Goal: Task Accomplishment & Management: Manage account settings

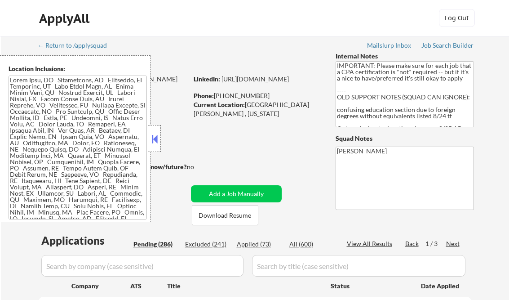
select select ""pending""
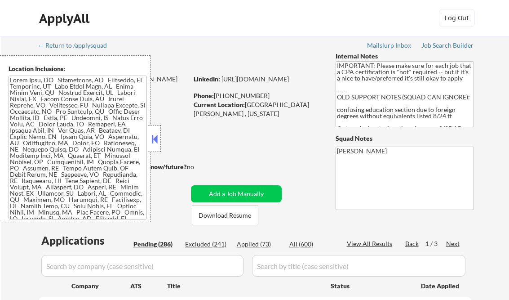
select select ""pending""
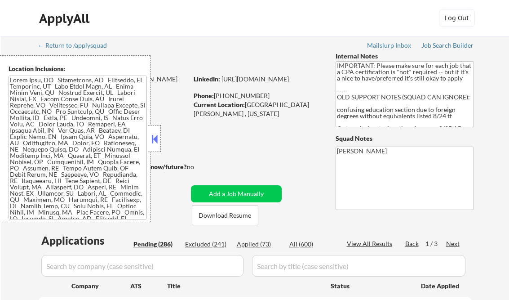
select select ""pending""
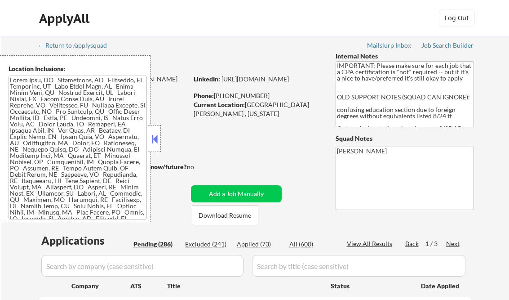
select select ""pending""
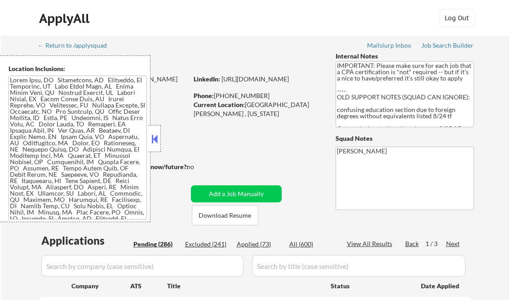
select select ""pending""
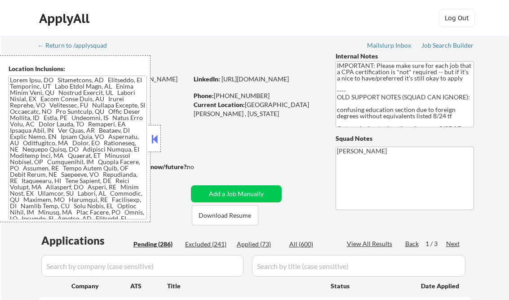
select select ""pending""
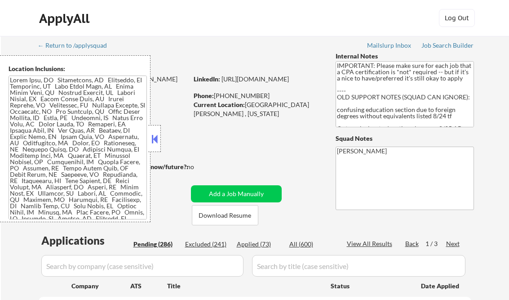
select select ""pending""
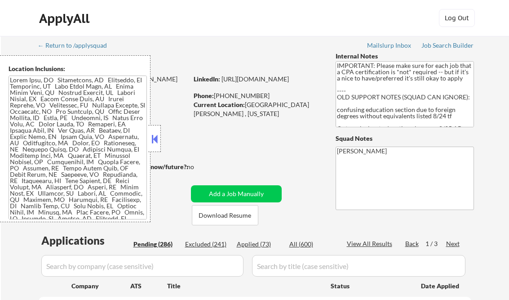
select select ""pending""
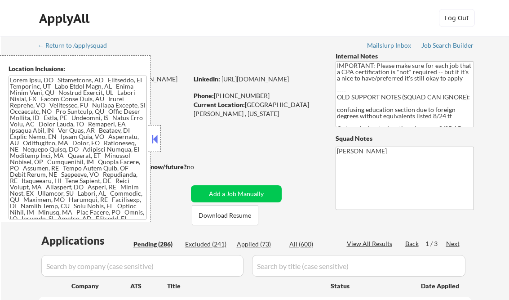
select select ""pending""
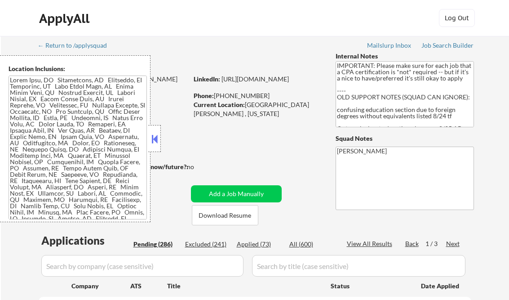
select select ""pending""
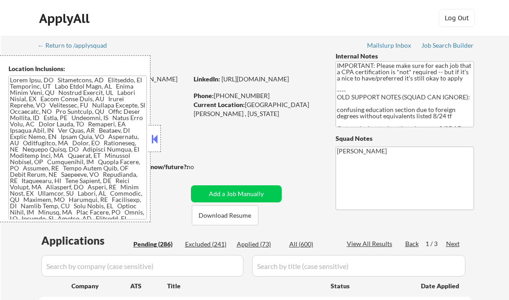
select select ""pending""
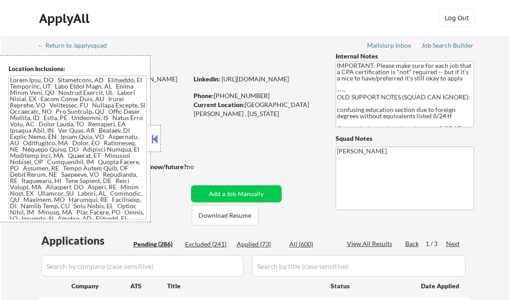
select select ""pending""
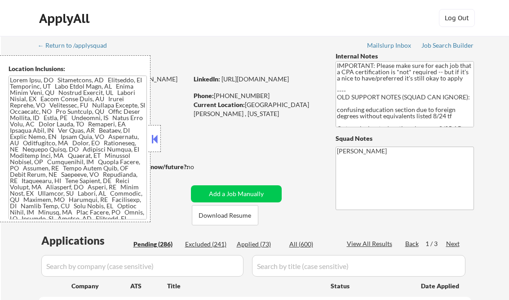
select select ""pending""
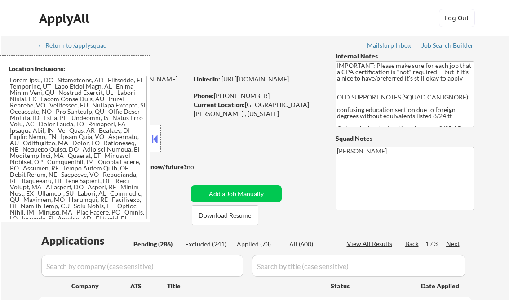
select select ""pending""
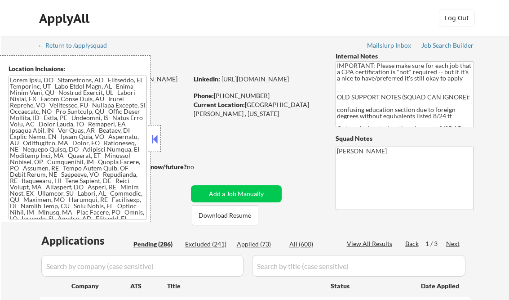
select select ""pending""
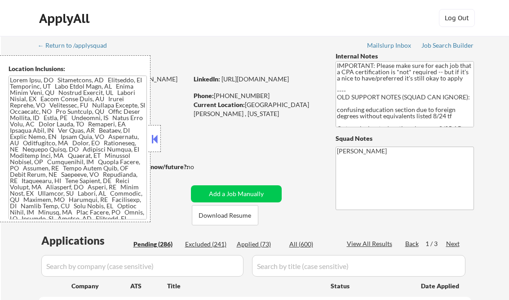
select select ""pending""
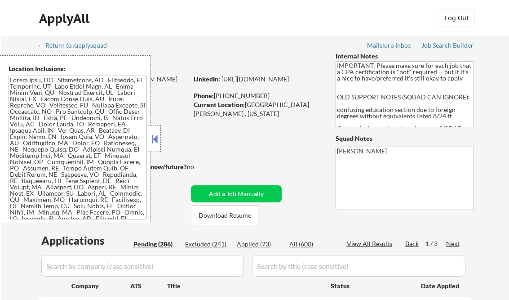
select select ""pending""
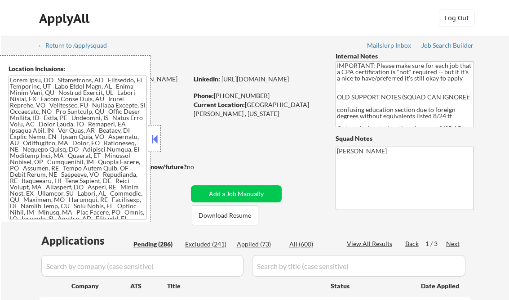
select select ""pending""
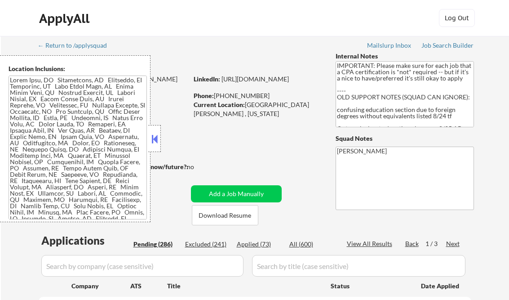
select select ""pending""
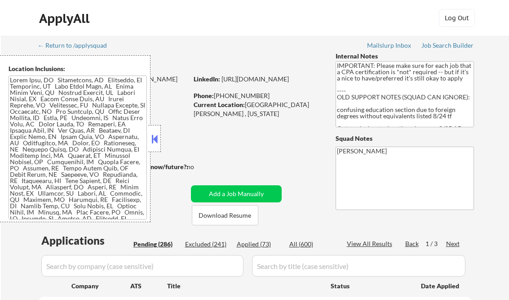
select select ""pending""
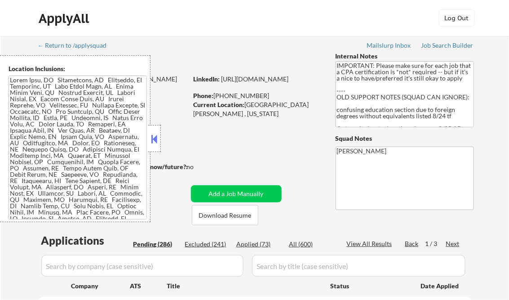
click at [154, 136] on button at bounding box center [155, 138] width 10 height 13
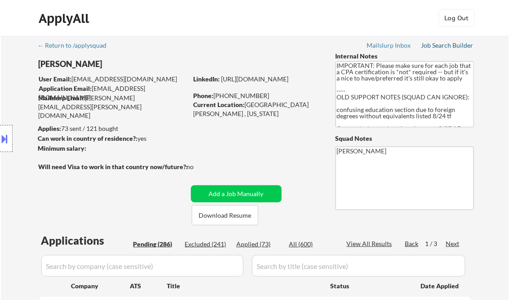
click at [454, 45] on div "Job Search Builder" at bounding box center [447, 45] width 53 height 6
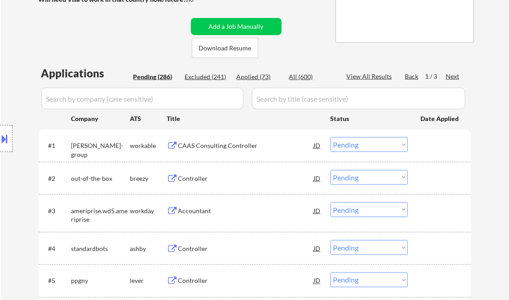
scroll to position [180, 0]
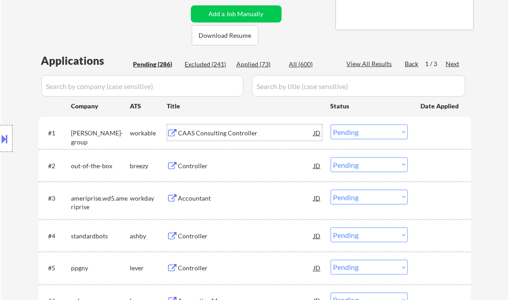
click at [236, 130] on div "CAAS Consulting Controller" at bounding box center [246, 133] width 136 height 9
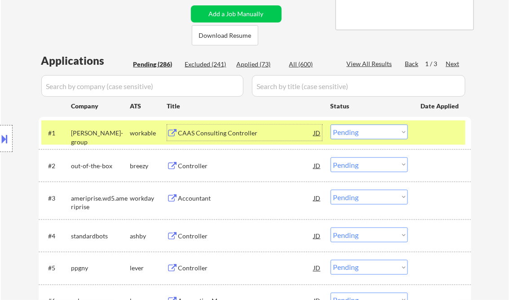
drag, startPoint x: 376, startPoint y: 135, endPoint x: 374, endPoint y: 139, distance: 4.6
click at [376, 135] on select "Choose an option... Pending Applied Excluded (Questions) Excluded (Expired) Exc…" at bounding box center [369, 131] width 77 height 15
click at [331, 124] on select "Choose an option... Pending Applied Excluded (Questions) Excluded (Expired) Exc…" at bounding box center [369, 131] width 77 height 15
click at [196, 164] on div "Controller" at bounding box center [246, 165] width 136 height 9
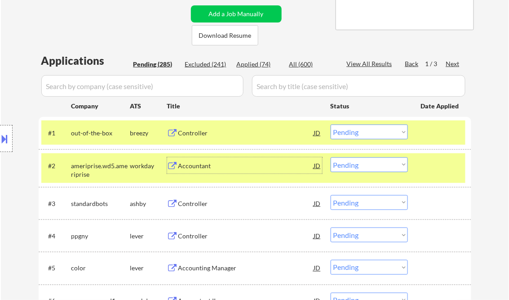
click at [374, 131] on select "Choose an option... Pending Applied Excluded (Questions) Excluded (Expired) Exc…" at bounding box center [369, 131] width 77 height 15
click at [331, 124] on select "Choose an option... Pending Applied Excluded (Questions) Excluded (Expired) Exc…" at bounding box center [369, 131] width 77 height 15
select select ""pending""
click at [198, 203] on div "Controller" at bounding box center [246, 203] width 136 height 9
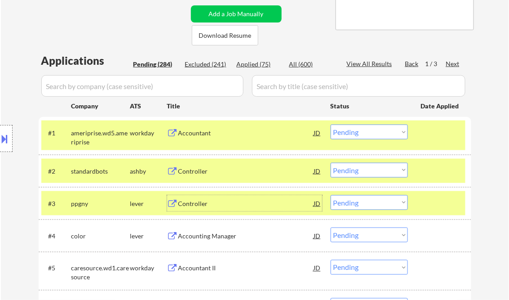
click at [223, 171] on div "Controller" at bounding box center [246, 171] width 136 height 9
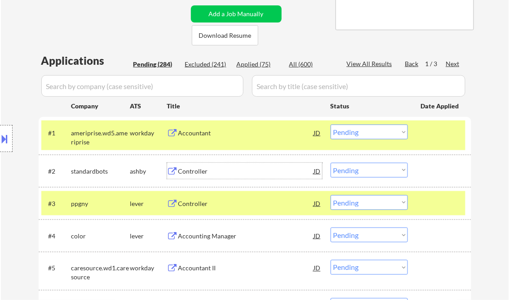
click at [362, 172] on select "Choose an option... Pending Applied Excluded (Questions) Excluded (Expired) Exc…" at bounding box center [369, 170] width 77 height 15
click at [331, 163] on select "Choose an option... Pending Applied Excluded (Questions) Excluded (Expired) Exc…" at bounding box center [369, 170] width 77 height 15
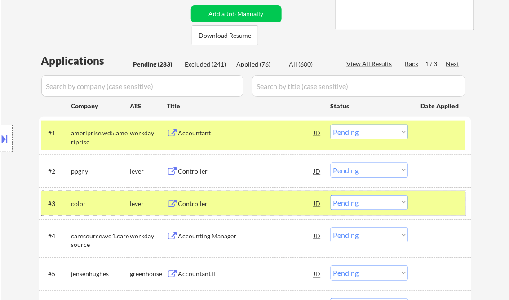
click at [455, 201] on div at bounding box center [441, 203] width 40 height 16
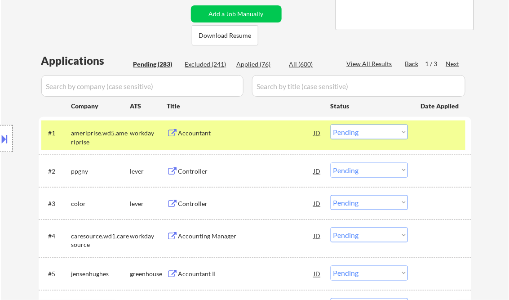
click at [200, 171] on div "Controller" at bounding box center [246, 171] width 136 height 9
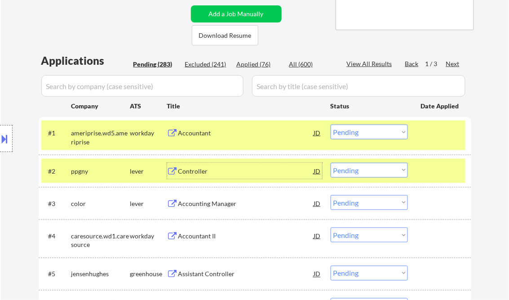
drag, startPoint x: 381, startPoint y: 173, endPoint x: 382, endPoint y: 177, distance: 5.3
click at [381, 173] on select "Choose an option... Pending Applied Excluded (Questions) Excluded (Expired) Exc…" at bounding box center [369, 170] width 77 height 15
click at [331, 163] on select "Choose an option... Pending Applied Excluded (Questions) Excluded (Expired) Exc…" at bounding box center [369, 170] width 77 height 15
click at [205, 202] on div "Accounting Manager" at bounding box center [246, 203] width 136 height 9
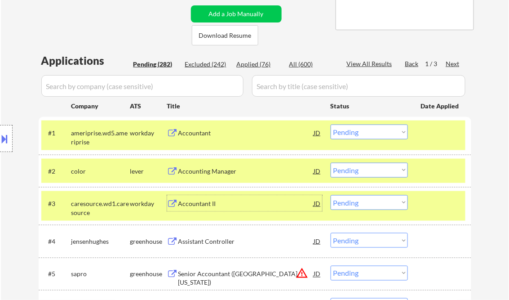
click at [369, 173] on select "Choose an option... Pending Applied Excluded (Questions) Excluded (Expired) Exc…" at bounding box center [369, 170] width 77 height 15
click at [331, 163] on select "Choose an option... Pending Applied Excluded (Questions) Excluded (Expired) Exc…" at bounding box center [369, 170] width 77 height 15
select select ""pending""
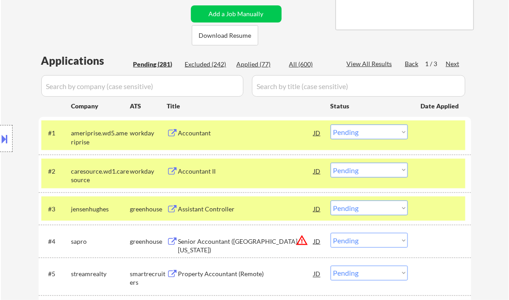
click at [253, 212] on div "Assistant Controller" at bounding box center [246, 208] width 136 height 9
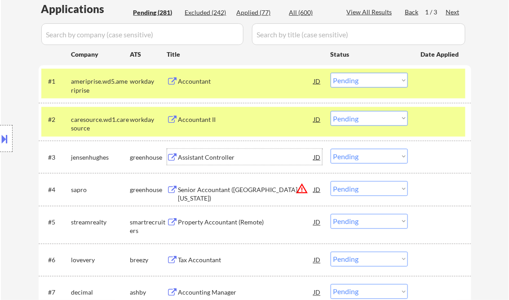
scroll to position [252, 0]
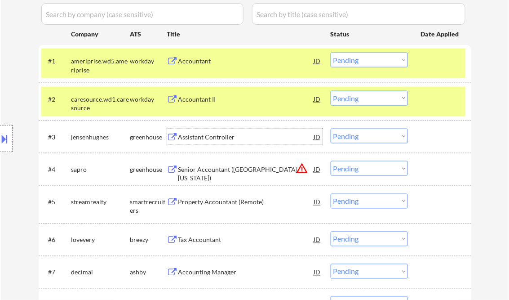
drag, startPoint x: 387, startPoint y: 134, endPoint x: 387, endPoint y: 142, distance: 7.6
click at [387, 134] on select "Choose an option... Pending Applied Excluded (Questions) Excluded (Expired) Exc…" at bounding box center [369, 136] width 77 height 15
click at [331, 129] on select "Choose an option... Pending Applied Excluded (Questions) Excluded (Expired) Exc…" at bounding box center [369, 136] width 77 height 15
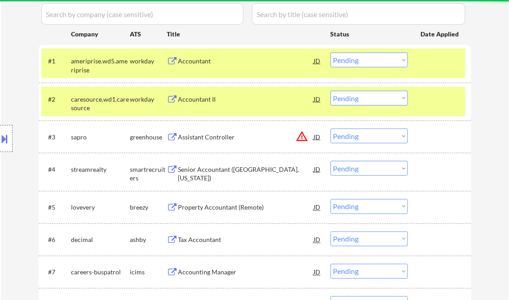
click at [6, 145] on button at bounding box center [5, 138] width 10 height 15
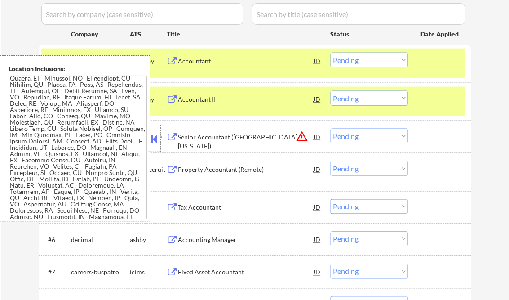
scroll to position [324, 0]
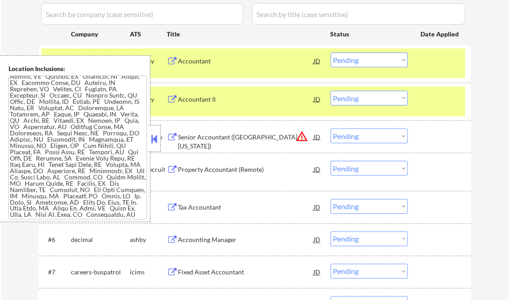
click at [158, 136] on button at bounding box center [155, 138] width 10 height 13
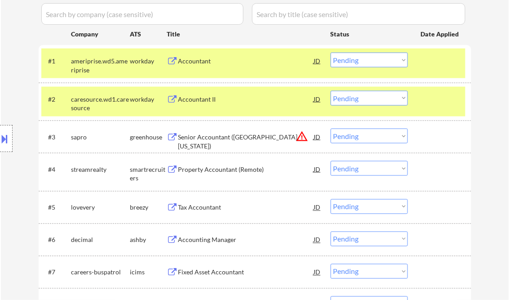
drag, startPoint x: 368, startPoint y: 135, endPoint x: 389, endPoint y: 144, distance: 23.1
click at [368, 135] on select "Choose an option... Pending Applied Excluded (Questions) Excluded (Expired) Exc…" at bounding box center [369, 136] width 77 height 15
click at [429, 98] on div at bounding box center [441, 99] width 40 height 16
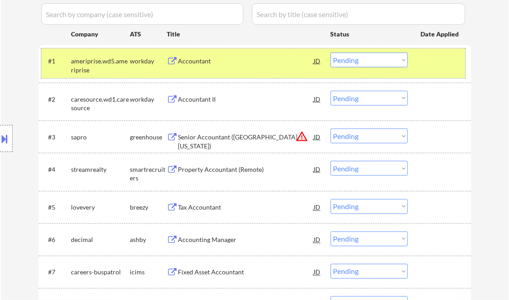
click at [432, 64] on div at bounding box center [441, 61] width 40 height 16
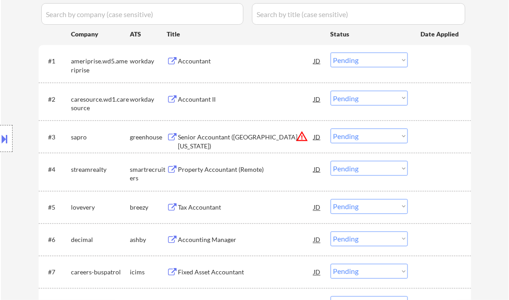
click at [387, 134] on select "Choose an option... Pending Applied Excluded (Questions) Excluded (Expired) Exc…" at bounding box center [369, 136] width 77 height 15
click at [331, 129] on select "Choose an option... Pending Applied Excluded (Questions) Excluded (Expired) Exc…" at bounding box center [369, 136] width 77 height 15
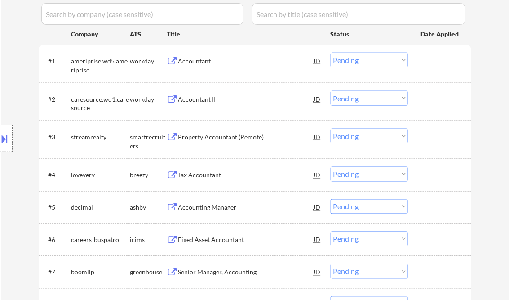
click at [229, 133] on div "Property Accountant (Remote)" at bounding box center [246, 137] width 136 height 9
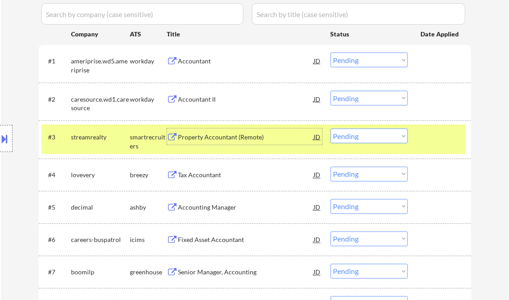
drag, startPoint x: 360, startPoint y: 138, endPoint x: 363, endPoint y: 144, distance: 6.8
click at [360, 138] on select "Choose an option... Pending Applied Excluded (Questions) Excluded (Expired) Exc…" at bounding box center [369, 136] width 77 height 15
click at [331, 129] on select "Choose an option... Pending Applied Excluded (Questions) Excluded (Expired) Exc…" at bounding box center [369, 136] width 77 height 15
click at [216, 177] on div "Tax Accountant" at bounding box center [246, 175] width 136 height 9
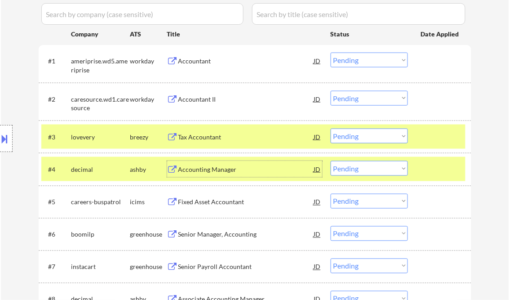
drag, startPoint x: 389, startPoint y: 137, endPoint x: 395, endPoint y: 144, distance: 9.6
click at [389, 137] on select "Choose an option... Pending Applied Excluded (Questions) Excluded (Expired) Exc…" at bounding box center [369, 136] width 77 height 15
click at [331, 129] on select "Choose an option... Pending Applied Excluded (Questions) Excluded (Expired) Exc…" at bounding box center [369, 136] width 77 height 15
click at [220, 169] on div "Accounting Manager" at bounding box center [246, 169] width 136 height 9
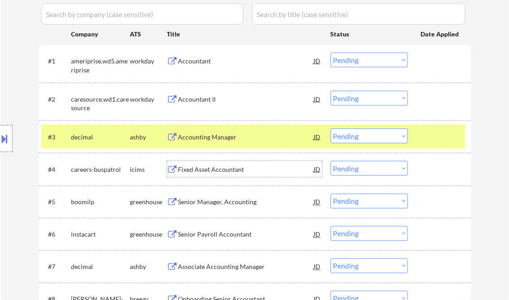
click at [350, 139] on select "Choose an option... Pending Applied Excluded (Questions) Excluded (Expired) Exc…" at bounding box center [369, 136] width 77 height 15
click at [331, 129] on select "Choose an option... Pending Applied Excluded (Questions) Excluded (Expired) Exc…" at bounding box center [369, 136] width 77 height 15
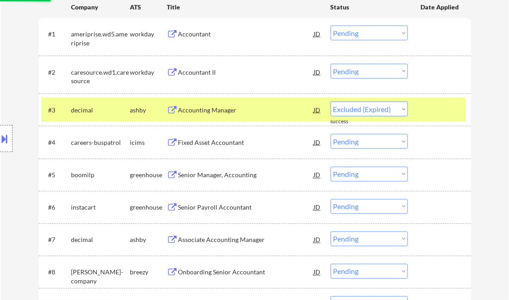
scroll to position [288, 0]
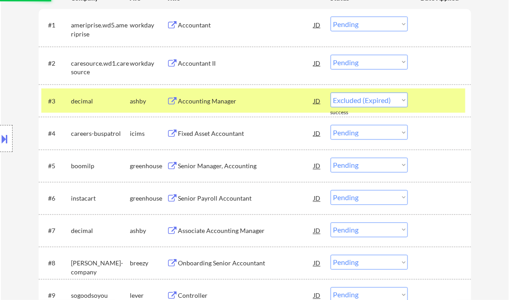
select select ""pending""
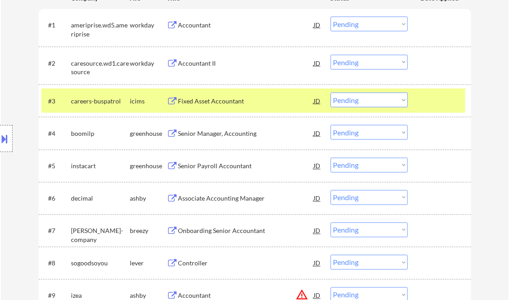
click at [216, 135] on div "Senior Manager, Accounting" at bounding box center [246, 133] width 136 height 9
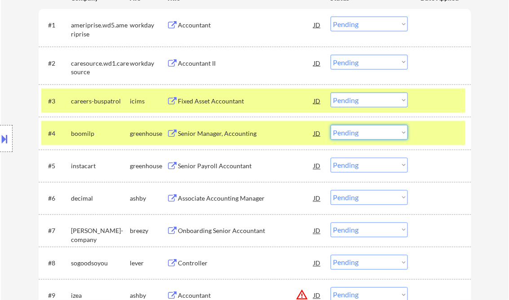
drag, startPoint x: 356, startPoint y: 129, endPoint x: 368, endPoint y: 138, distance: 15.2
click at [356, 129] on select "Choose an option... Pending Applied Excluded (Questions) Excluded (Expired) Exc…" at bounding box center [369, 132] width 77 height 15
click at [331, 125] on select "Choose an option... Pending Applied Excluded (Questions) Excluded (Expired) Exc…" at bounding box center [369, 132] width 77 height 15
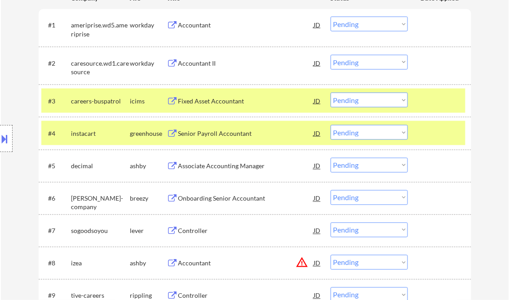
click at [218, 130] on div "Senior Payroll Accountant" at bounding box center [246, 133] width 136 height 9
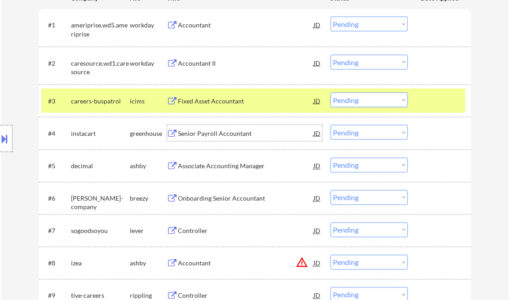
click at [363, 135] on select "Choose an option... Pending Applied Excluded (Questions) Excluded (Expired) Exc…" at bounding box center [369, 132] width 77 height 15
click at [331, 125] on select "Choose an option... Pending Applied Excluded (Questions) Excluded (Expired) Exc…" at bounding box center [369, 132] width 77 height 15
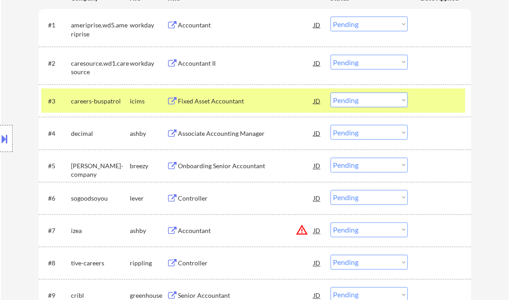
click at [209, 136] on div "Associate Accounting Manager" at bounding box center [246, 133] width 136 height 9
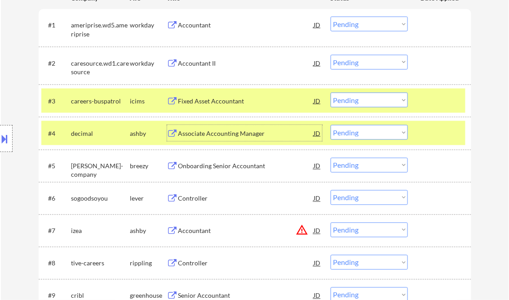
click at [217, 130] on div "Associate Accounting Manager" at bounding box center [246, 133] width 136 height 9
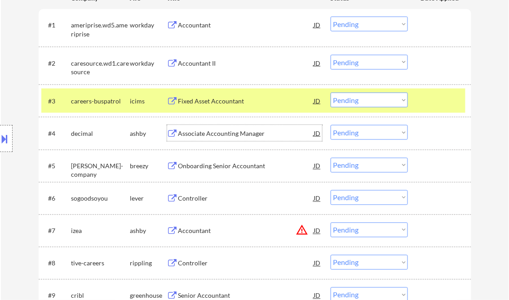
click at [351, 132] on select "Choose an option... Pending Applied Excluded (Questions) Excluded (Expired) Exc…" at bounding box center [369, 132] width 77 height 15
click at [331, 125] on select "Choose an option... Pending Applied Excluded (Questions) Excluded (Expired) Exc…" at bounding box center [369, 132] width 77 height 15
select select ""pending""
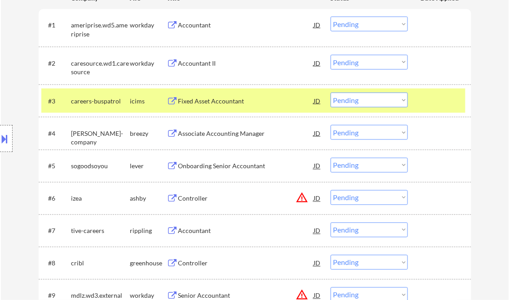
click at [223, 166] on div "Onboarding Senior Accountant" at bounding box center [246, 166] width 136 height 9
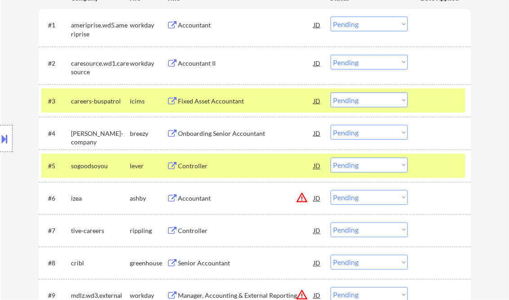
click at [5, 133] on button at bounding box center [5, 138] width 10 height 15
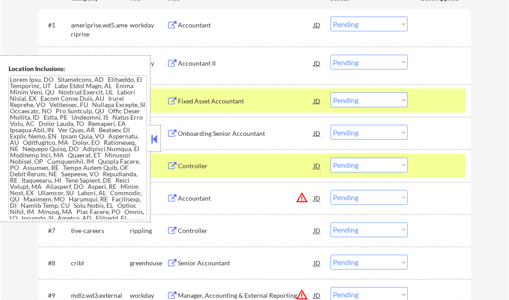
scroll to position [0, 0]
click at [152, 129] on div at bounding box center [154, 138] width 13 height 27
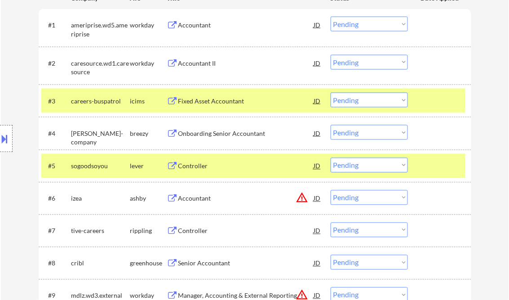
click at [364, 166] on select "Choose an option... Pending Applied Excluded (Questions) Excluded (Expired) Exc…" at bounding box center [369, 165] width 77 height 15
click at [331, 158] on select "Choose an option... Pending Applied Excluded (Questions) Excluded (Expired) Exc…" at bounding box center [369, 165] width 77 height 15
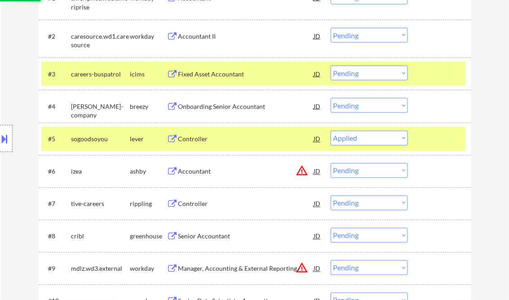
scroll to position [324, 0]
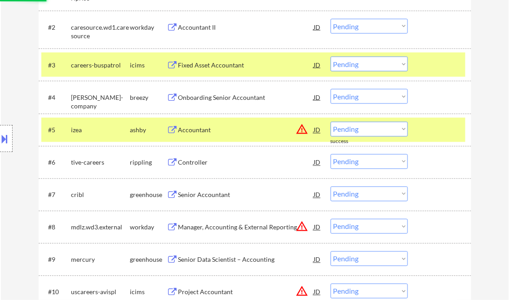
click at [194, 133] on div "Accountant" at bounding box center [246, 130] width 136 height 9
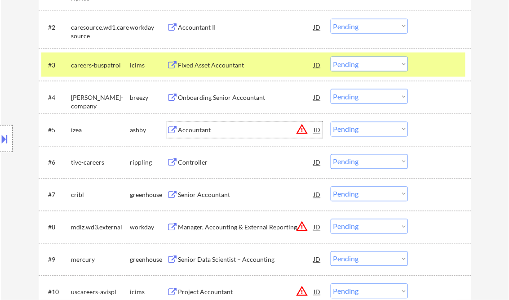
drag, startPoint x: 6, startPoint y: 138, endPoint x: 24, endPoint y: 140, distance: 17.7
click at [6, 138] on button at bounding box center [5, 138] width 10 height 15
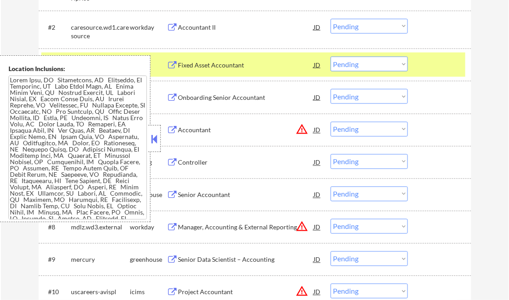
click at [151, 142] on button at bounding box center [155, 138] width 10 height 13
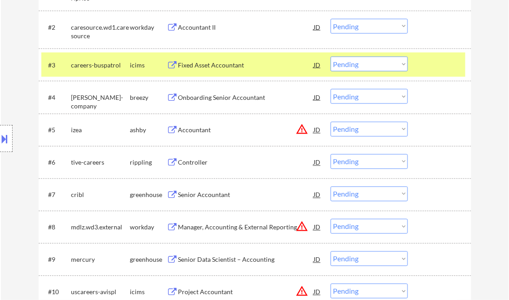
click at [351, 134] on select "Choose an option... Pending Applied Excluded (Questions) Excluded (Expired) Exc…" at bounding box center [369, 129] width 77 height 15
click at [331, 122] on select "Choose an option... Pending Applied Excluded (Questions) Excluded (Expired) Exc…" at bounding box center [369, 129] width 77 height 15
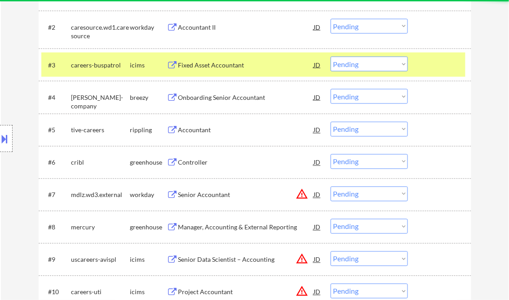
click at [197, 126] on div "Accountant" at bounding box center [246, 130] width 136 height 9
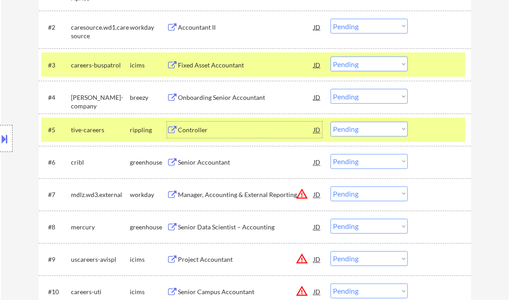
drag, startPoint x: 384, startPoint y: 129, endPoint x: 383, endPoint y: 137, distance: 7.2
click at [384, 129] on select "Choose an option... Pending Applied Excluded (Questions) Excluded (Expired) Exc…" at bounding box center [369, 129] width 77 height 15
click at [331, 122] on select "Choose an option... Pending Applied Excluded (Questions) Excluded (Expired) Exc…" at bounding box center [369, 129] width 77 height 15
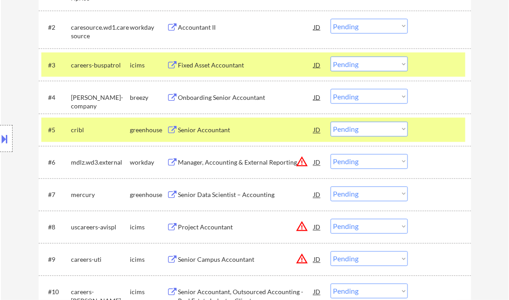
click at [207, 133] on div "Senior Accountant" at bounding box center [246, 130] width 136 height 9
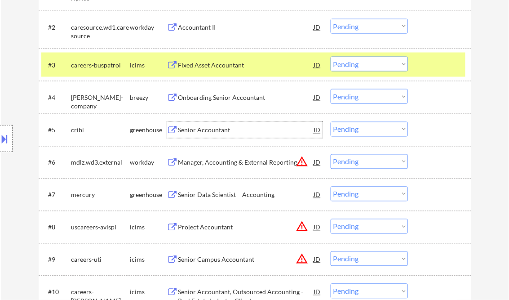
drag, startPoint x: 368, startPoint y: 129, endPoint x: 369, endPoint y: 138, distance: 9.1
click at [368, 129] on select "Choose an option... Pending Applied Excluded (Questions) Excluded (Expired) Exc…" at bounding box center [369, 129] width 77 height 15
click at [331, 122] on select "Choose an option... Pending Applied Excluded (Questions) Excluded (Expired) Exc…" at bounding box center [369, 129] width 77 height 15
select select ""pending""
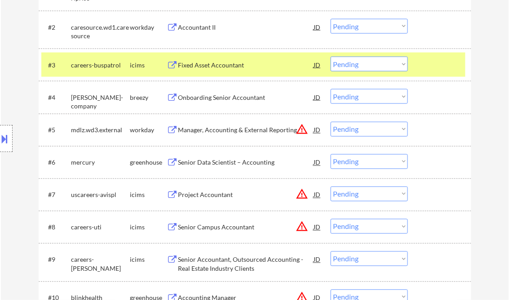
click at [220, 95] on div "Onboarding Senior Accountant" at bounding box center [246, 97] width 136 height 9
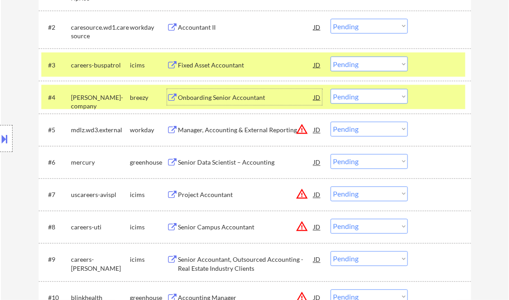
click at [354, 96] on select "Choose an option... Pending Applied Excluded (Questions) Excluded (Expired) Exc…" at bounding box center [369, 96] width 77 height 15
click at [331, 89] on select "Choose an option... Pending Applied Excluded (Questions) Excluded (Expired) Exc…" at bounding box center [369, 96] width 77 height 15
select select ""pending""
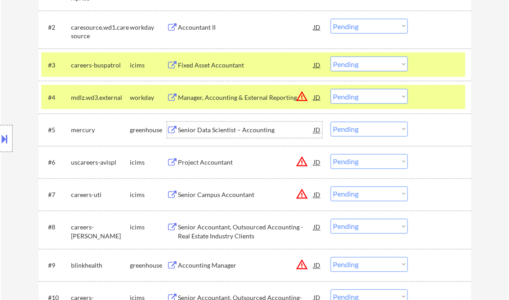
click at [204, 133] on div "Senior Data Scientist – Accounting" at bounding box center [246, 130] width 136 height 9
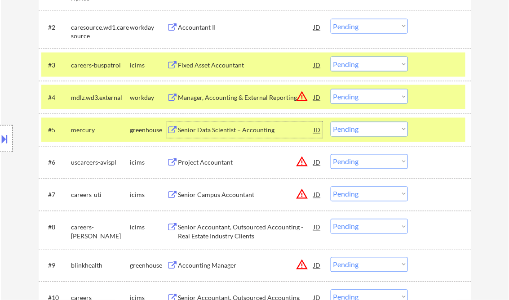
click at [344, 129] on select "Choose an option... Pending Applied Excluded (Questions) Excluded (Expired) Exc…" at bounding box center [369, 129] width 77 height 15
click at [331, 122] on select "Choose an option... Pending Applied Excluded (Questions) Excluded (Expired) Exc…" at bounding box center [369, 129] width 77 height 15
select select ""pending""
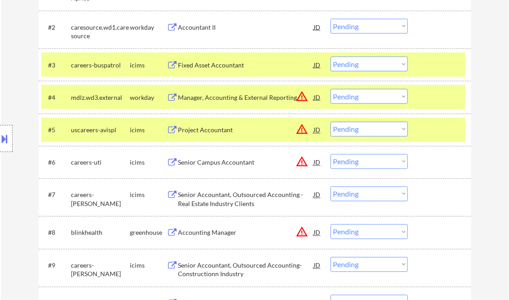
scroll to position [395, 0]
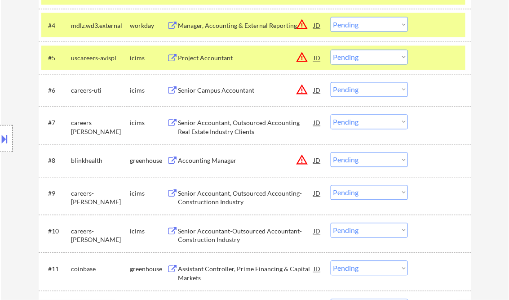
click at [203, 161] on div "Accounting Manager" at bounding box center [246, 160] width 136 height 9
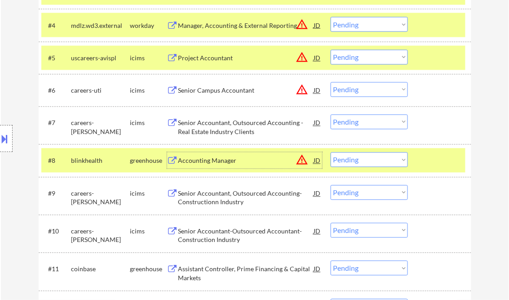
drag, startPoint x: 350, startPoint y: 159, endPoint x: 352, endPoint y: 167, distance: 8.8
click at [350, 159] on select "Choose an option... Pending Applied Excluded (Questions) Excluded (Expired) Exc…" at bounding box center [369, 159] width 77 height 15
click at [331, 152] on select "Choose an option... Pending Applied Excluded (Questions) Excluded (Expired) Exc…" at bounding box center [369, 159] width 77 height 15
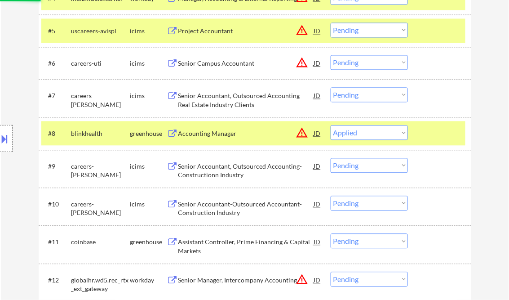
scroll to position [431, 0]
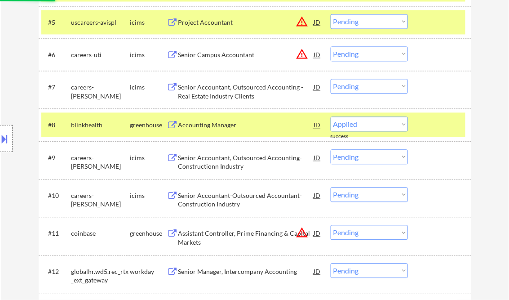
select select ""pending""
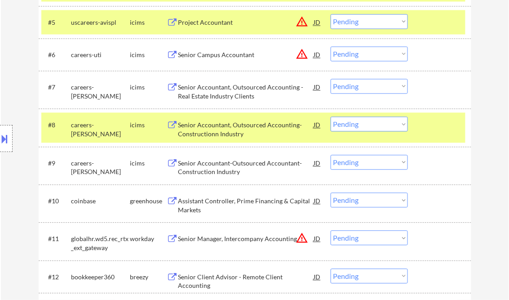
click at [231, 202] on div "Assistant Controller, Prime Financing & Capital Markets" at bounding box center [246, 205] width 136 height 18
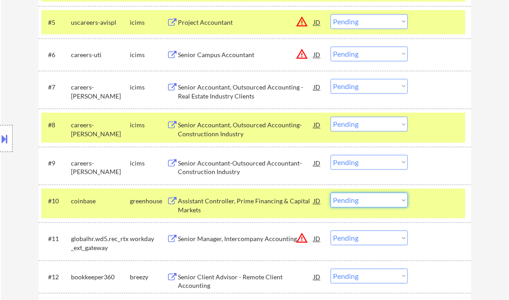
drag, startPoint x: 362, startPoint y: 200, endPoint x: 374, endPoint y: 244, distance: 44.8
click at [362, 200] on select "Choose an option... Pending Applied Excluded (Questions) Excluded (Expired) Exc…" at bounding box center [369, 199] width 77 height 15
click at [331, 192] on select "Choose an option... Pending Applied Excluded (Questions) Excluded (Expired) Exc…" at bounding box center [369, 199] width 77 height 15
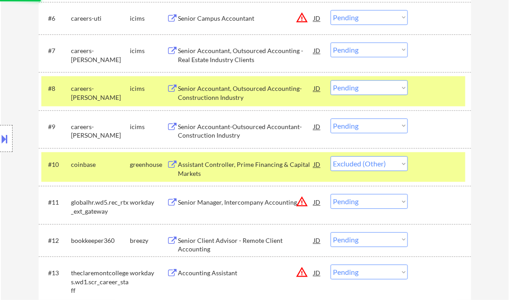
scroll to position [503, 0]
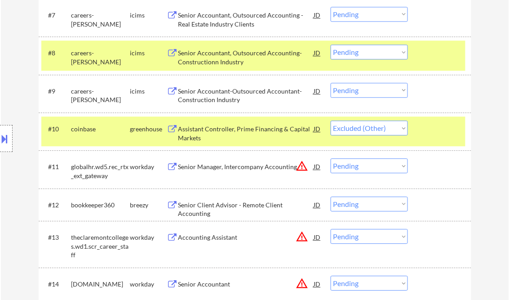
select select ""pending""
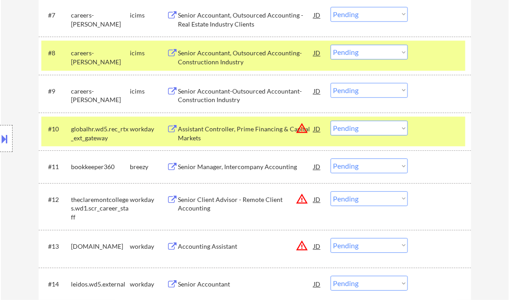
click at [225, 167] on div "Senior Manager, Intercompany Accounting" at bounding box center [246, 166] width 136 height 9
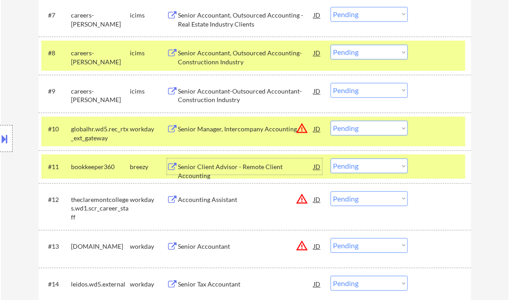
click at [357, 168] on select "Choose an option... Pending Applied Excluded (Questions) Excluded (Expired) Exc…" at bounding box center [369, 165] width 77 height 15
click at [331, 158] on select "Choose an option... Pending Applied Excluded (Questions) Excluded (Expired) Exc…" at bounding box center [369, 165] width 77 height 15
select select ""pending""
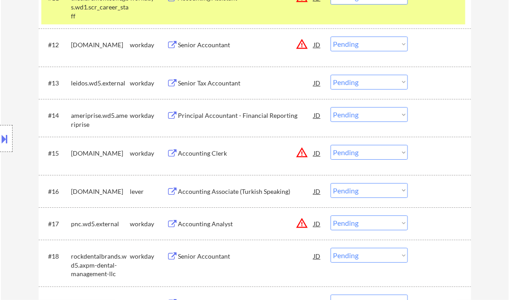
scroll to position [683, 0]
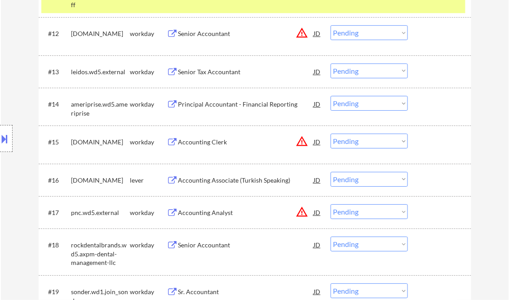
click at [354, 180] on select "Choose an option... Pending Applied Excluded (Questions) Excluded (Expired) Exc…" at bounding box center [369, 179] width 77 height 15
click at [331, 172] on select "Choose an option... Pending Applied Excluded (Questions) Excluded (Expired) Exc…" at bounding box center [369, 179] width 77 height 15
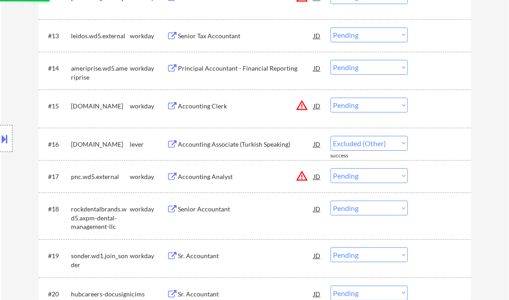
select select ""pending""
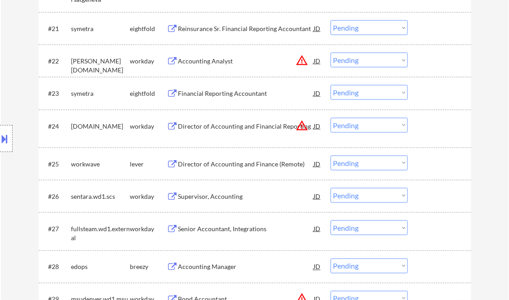
scroll to position [1043, 0]
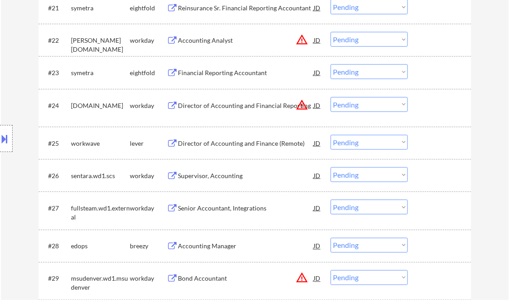
click at [210, 245] on div "Accounting Manager" at bounding box center [246, 246] width 136 height 9
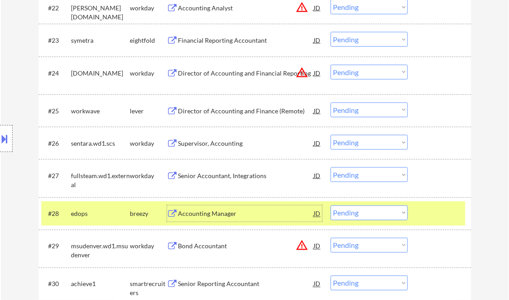
scroll to position [1114, 0]
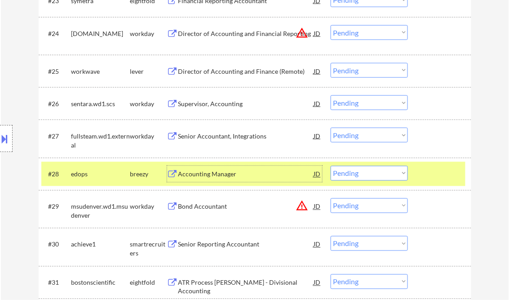
click at [386, 174] on select "Choose an option... Pending Applied Excluded (Questions) Excluded (Expired) Exc…" at bounding box center [369, 173] width 77 height 15
click at [331, 166] on select "Choose an option... Pending Applied Excluded (Questions) Excluded (Expired) Exc…" at bounding box center [369, 173] width 77 height 15
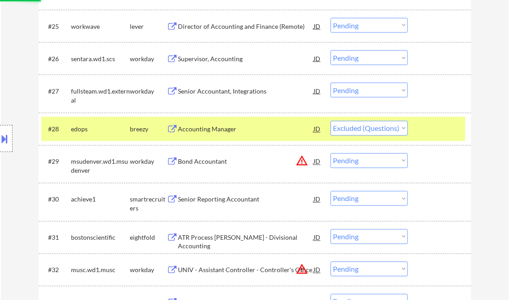
scroll to position [1186, 0]
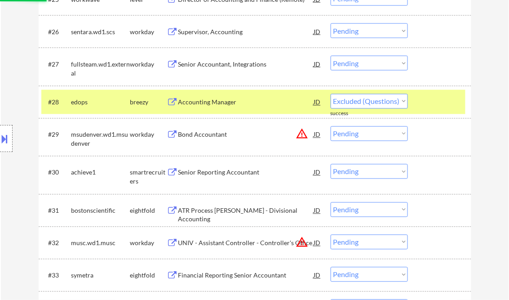
select select ""pending""
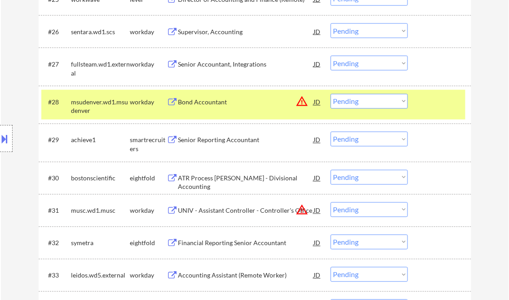
click at [226, 141] on div "Senior Reporting Accountant" at bounding box center [246, 140] width 136 height 9
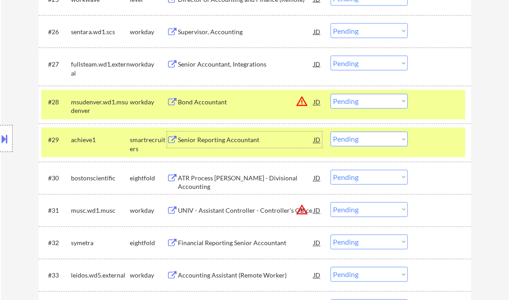
click at [368, 138] on select "Choose an option... Pending Applied Excluded (Questions) Excluded (Expired) Exc…" at bounding box center [369, 139] width 77 height 15
click at [331, 132] on select "Choose an option... Pending Applied Excluded (Questions) Excluded (Expired) Exc…" at bounding box center [369, 139] width 77 height 15
select select ""pending""
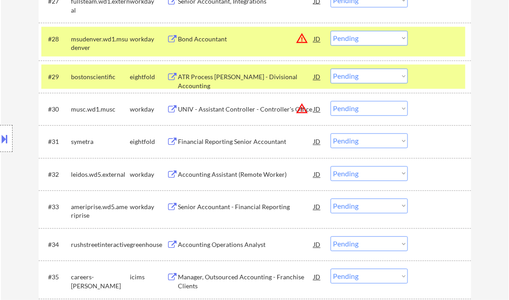
scroll to position [1258, 0]
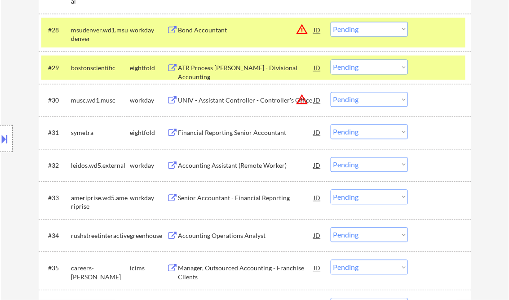
click at [238, 237] on div "Accounting Operations Analyst" at bounding box center [246, 235] width 136 height 9
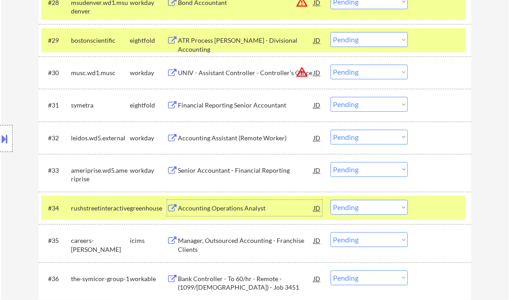
scroll to position [1294, 0]
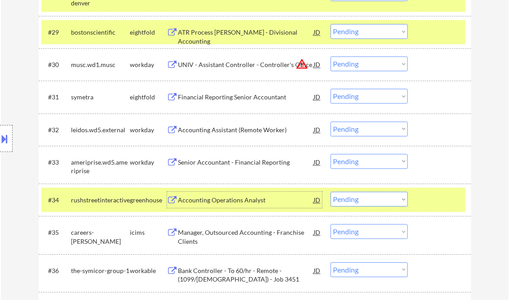
click at [360, 201] on select "Choose an option... Pending Applied Excluded (Questions) Excluded (Expired) Exc…" at bounding box center [369, 198] width 77 height 15
click at [331, 191] on select "Choose an option... Pending Applied Excluded (Questions) Excluded (Expired) Exc…" at bounding box center [369, 198] width 77 height 15
select select ""pending""
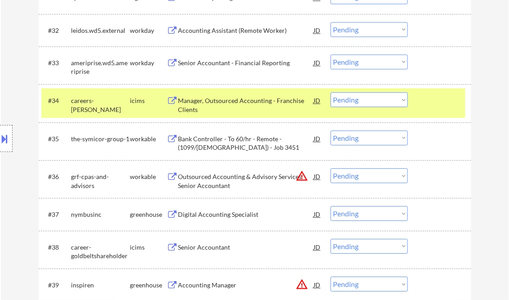
scroll to position [1402, 0]
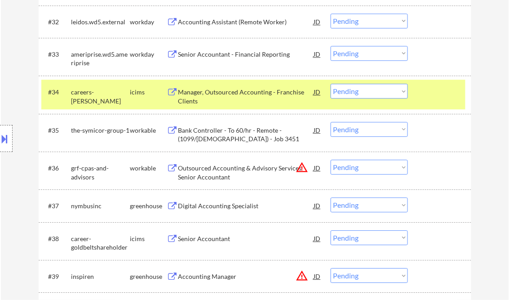
click at [230, 207] on div "Digital Accounting Specialist" at bounding box center [246, 205] width 136 height 9
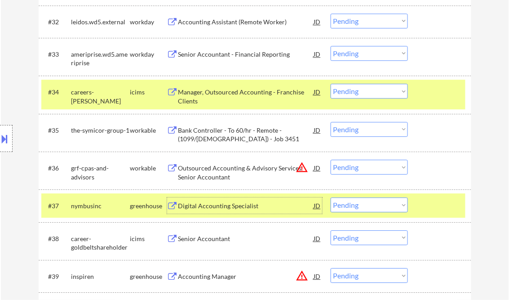
click at [372, 206] on select "Choose an option... Pending Applied Excluded (Questions) Excluded (Expired) Exc…" at bounding box center [369, 204] width 77 height 15
click at [331, 197] on select "Choose an option... Pending Applied Excluded (Questions) Excluded (Expired) Exc…" at bounding box center [369, 204] width 77 height 15
select select ""pending""
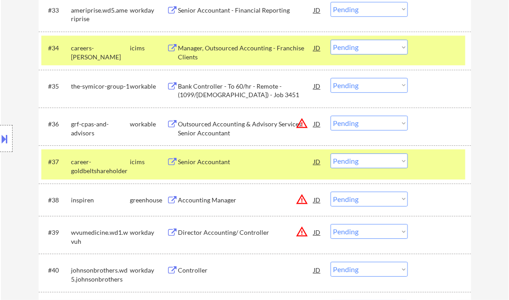
scroll to position [1474, 0]
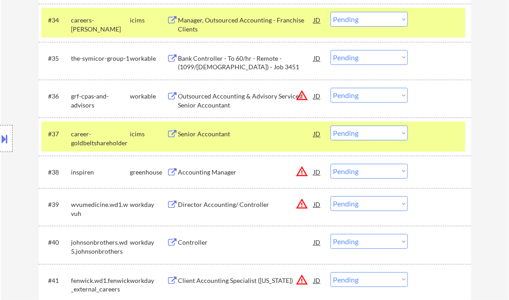
click at [218, 167] on div "Accounting Manager" at bounding box center [246, 172] width 136 height 16
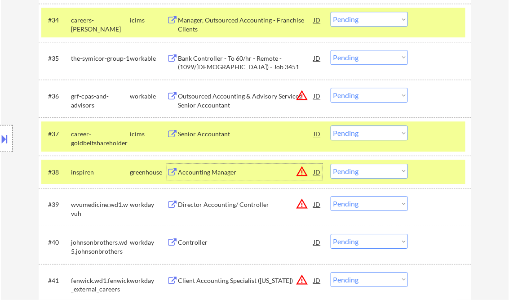
click at [359, 178] on select "Choose an option... Pending Applied Excluded (Questions) Excluded (Expired) Exc…" at bounding box center [369, 171] width 77 height 15
click at [331, 164] on select "Choose an option... Pending Applied Excluded (Questions) Excluded (Expired) Exc…" at bounding box center [369, 171] width 77 height 15
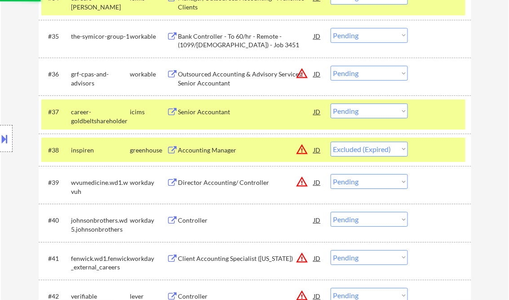
scroll to position [1510, 0]
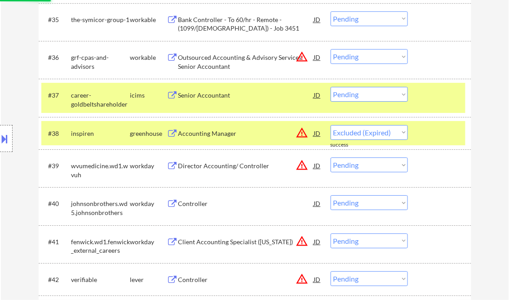
select select ""pending""
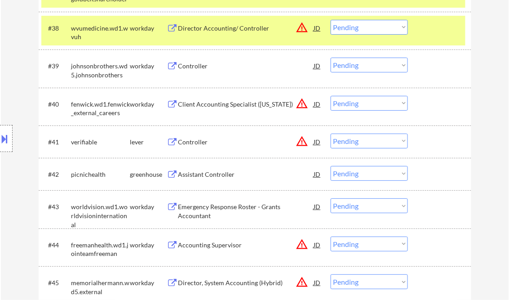
click at [201, 139] on div "Controller" at bounding box center [246, 142] width 136 height 9
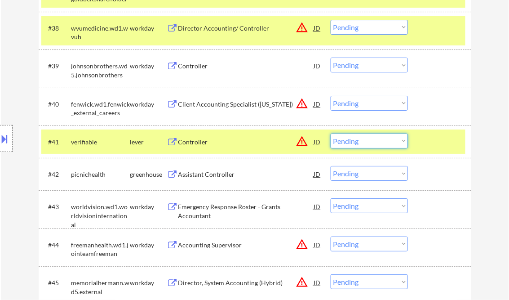
click at [358, 146] on select "Choose an option... Pending Applied Excluded (Questions) Excluded (Expired) Exc…" at bounding box center [369, 140] width 77 height 15
click at [5, 131] on button at bounding box center [5, 138] width 10 height 15
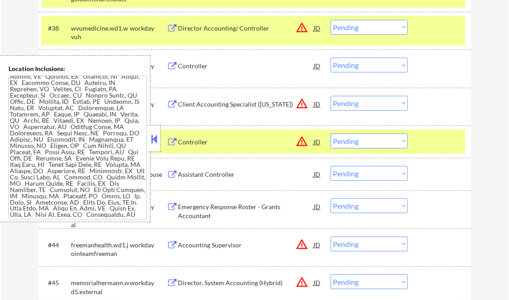
scroll to position [216, 0]
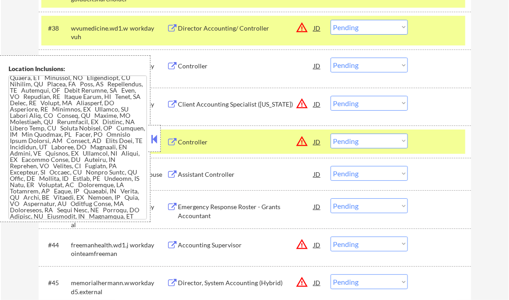
click at [153, 141] on button at bounding box center [155, 138] width 10 height 13
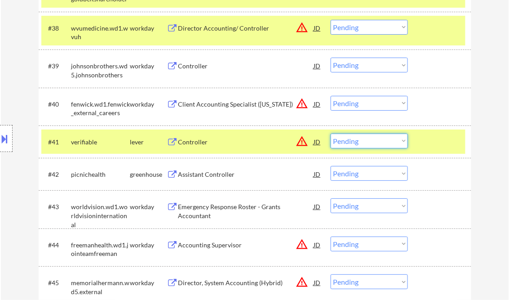
drag, startPoint x: 385, startPoint y: 143, endPoint x: 429, endPoint y: 198, distance: 70.7
click at [385, 143] on select "Choose an option... Pending Applied Excluded (Questions) Excluded (Expired) Exc…" at bounding box center [369, 140] width 77 height 15
click at [331, 133] on select "Choose an option... Pending Applied Excluded (Questions) Excluded (Expired) Exc…" at bounding box center [369, 140] width 77 height 15
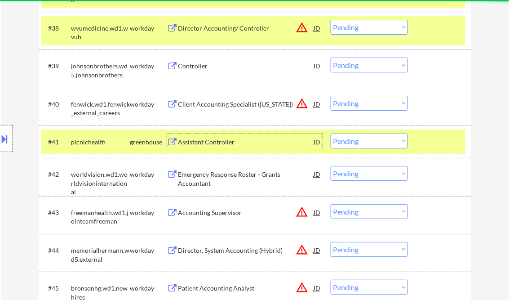
click at [204, 144] on div "Assistant Controller" at bounding box center [246, 142] width 136 height 9
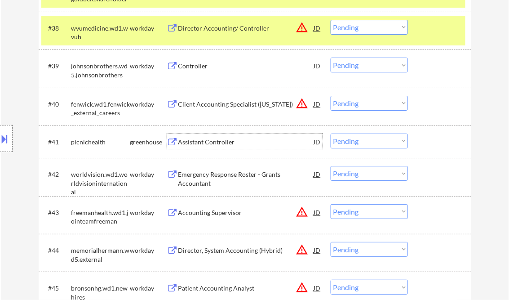
drag, startPoint x: 365, startPoint y: 141, endPoint x: 367, endPoint y: 149, distance: 7.8
click at [365, 141] on select "Choose an option... Pending Applied Excluded (Questions) Excluded (Expired) Exc…" at bounding box center [369, 140] width 77 height 15
click at [331, 133] on select "Choose an option... Pending Applied Excluded (Questions) Excluded (Expired) Exc…" at bounding box center [369, 140] width 77 height 15
select select ""pending""
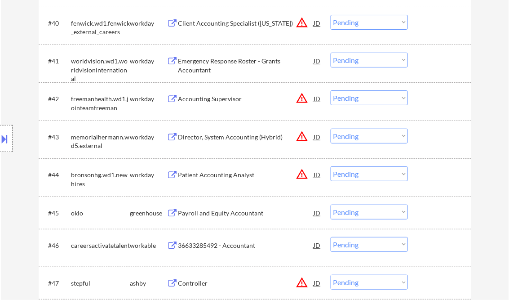
scroll to position [1761, 0]
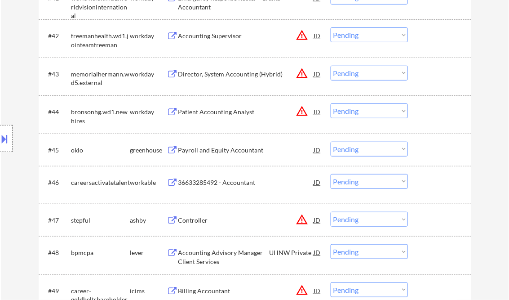
click at [207, 151] on div "Payroll and Equity Accountant" at bounding box center [246, 150] width 136 height 9
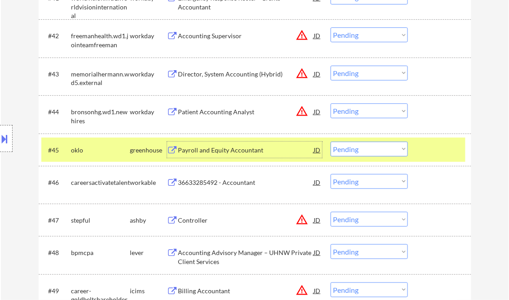
click at [369, 149] on select "Choose an option... Pending Applied Excluded (Questions) Excluded (Expired) Exc…" at bounding box center [369, 149] width 77 height 15
click at [331, 142] on select "Choose an option... Pending Applied Excluded (Questions) Excluded (Expired) Exc…" at bounding box center [369, 149] width 77 height 15
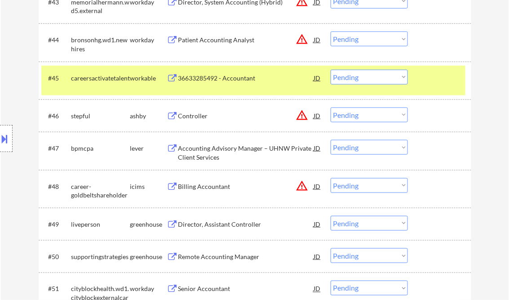
click at [225, 79] on div "36633285492 - Accountant" at bounding box center [246, 78] width 136 height 9
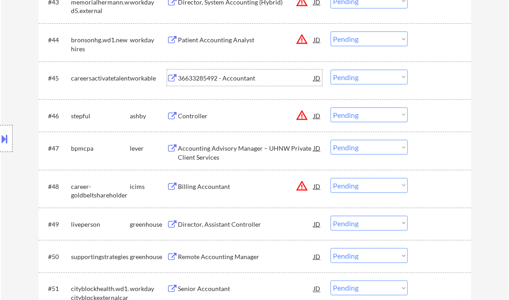
drag, startPoint x: 355, startPoint y: 75, endPoint x: 363, endPoint y: 83, distance: 10.8
click at [356, 75] on select "Choose an option... Pending Applied Excluded (Questions) Excluded (Expired) Exc…" at bounding box center [369, 77] width 77 height 15
click at [331, 70] on select "Choose an option... Pending Applied Excluded (Questions) Excluded (Expired) Exc…" at bounding box center [369, 77] width 77 height 15
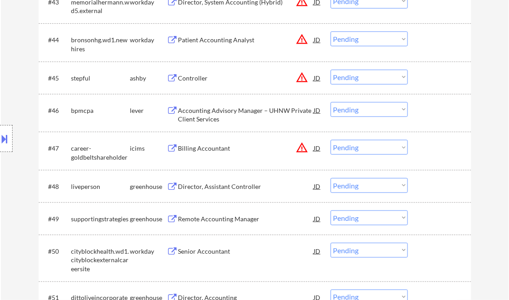
click at [212, 74] on div "Controller" at bounding box center [246, 78] width 136 height 9
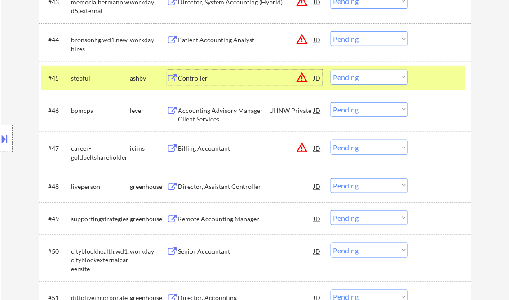
click at [337, 80] on select "Choose an option... Pending Applied Excluded (Questions) Excluded (Expired) Exc…" at bounding box center [369, 77] width 77 height 15
click at [331, 70] on select "Choose an option... Pending Applied Excluded (Questions) Excluded (Expired) Exc…" at bounding box center [369, 77] width 77 height 15
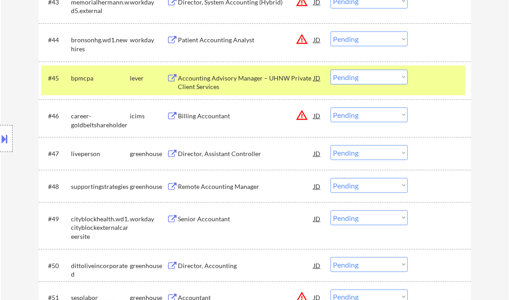
click at [226, 84] on div "Accounting Advisory Manager – UHNW Private Client Services" at bounding box center [246, 83] width 136 height 18
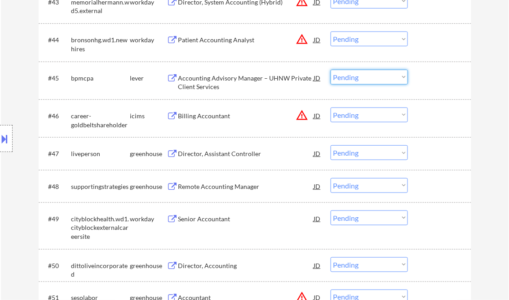
drag, startPoint x: 367, startPoint y: 75, endPoint x: 377, endPoint y: 84, distance: 13.1
click at [367, 75] on select "Choose an option... Pending Applied Excluded (Questions) Excluded (Expired) Exc…" at bounding box center [369, 77] width 77 height 15
click at [331, 70] on select "Choose an option... Pending Applied Excluded (Questions) Excluded (Expired) Exc…" at bounding box center [369, 77] width 77 height 15
select select ""pending""
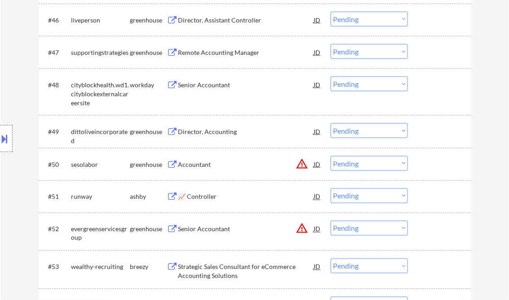
scroll to position [1977, 0]
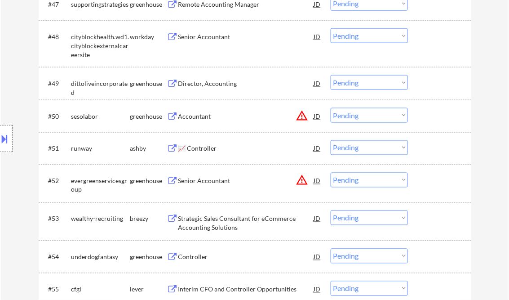
click at [193, 113] on div "Accountant" at bounding box center [246, 116] width 136 height 9
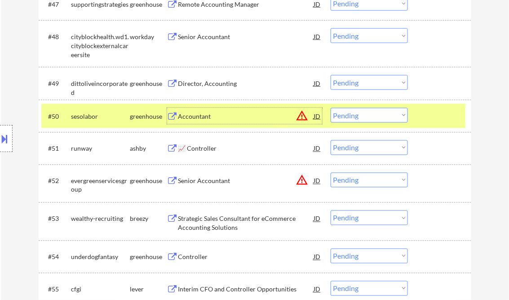
click at [6, 130] on div at bounding box center [6, 138] width 13 height 27
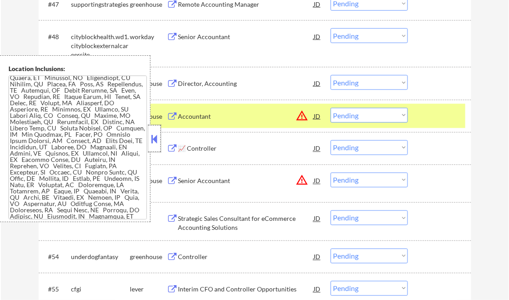
click at [148, 141] on div at bounding box center [154, 138] width 13 height 27
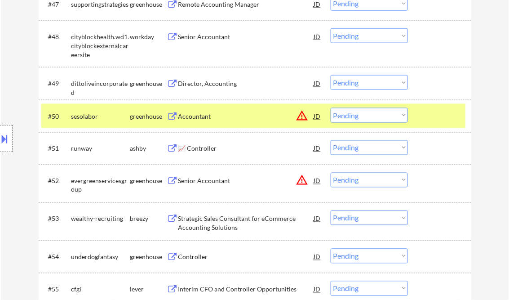
click at [353, 117] on select "Choose an option... Pending Applied Excluded (Questions) Excluded (Expired) Exc…" at bounding box center [369, 115] width 77 height 15
click at [331, 108] on select "Choose an option... Pending Applied Excluded (Questions) Excluded (Expired) Exc…" at bounding box center [369, 115] width 77 height 15
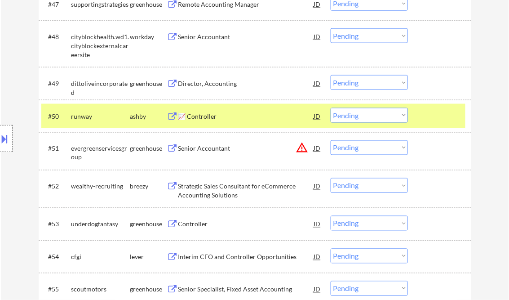
click at [209, 121] on div "📈 Controller" at bounding box center [246, 116] width 136 height 16
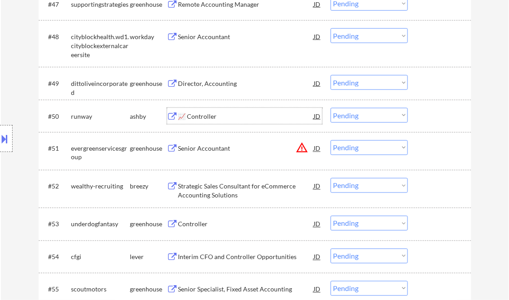
click at [363, 118] on select "Choose an option... Pending Applied Excluded (Questions) Excluded (Expired) Exc…" at bounding box center [369, 115] width 77 height 15
click at [331, 108] on select "Choose an option... Pending Applied Excluded (Questions) Excluded (Expired) Exc…" at bounding box center [369, 115] width 77 height 15
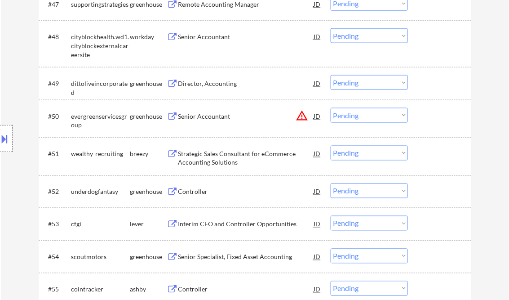
click at [205, 116] on div "Senior Accountant" at bounding box center [246, 116] width 136 height 9
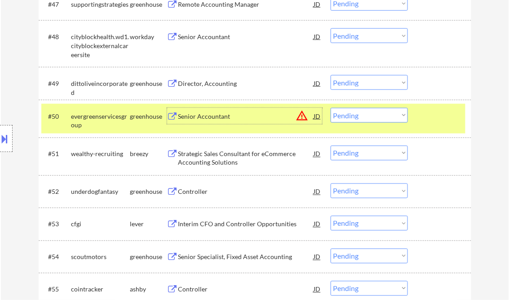
click at [386, 116] on select "Choose an option... Pending Applied Excluded (Questions) Excluded (Expired) Exc…" at bounding box center [369, 115] width 77 height 15
click at [331, 108] on select "Choose an option... Pending Applied Excluded (Questions) Excluded (Expired) Exc…" at bounding box center [369, 115] width 77 height 15
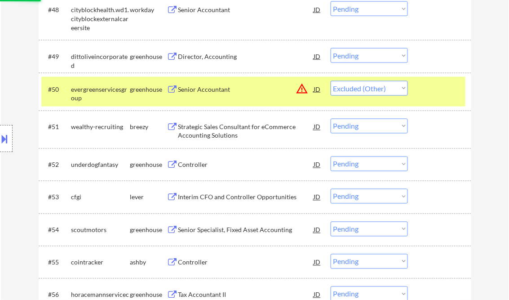
scroll to position [2013, 0]
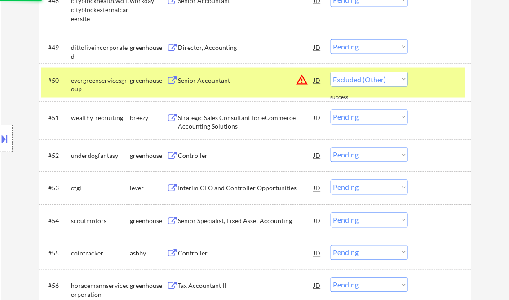
select select ""pending""
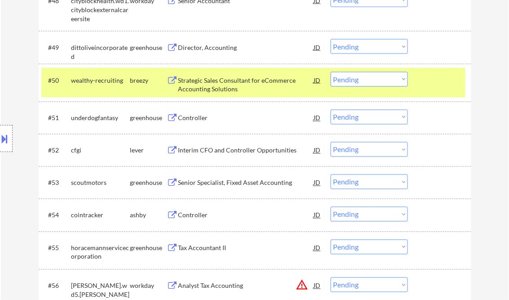
click at [196, 120] on div "Controller" at bounding box center [246, 118] width 136 height 9
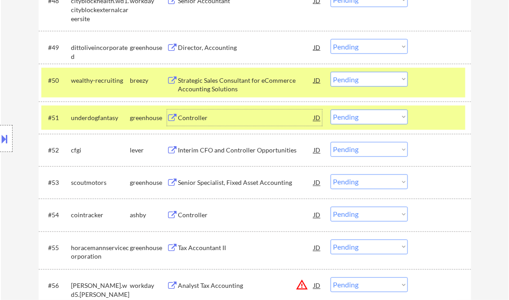
drag, startPoint x: 366, startPoint y: 115, endPoint x: 374, endPoint y: 125, distance: 12.8
click at [366, 115] on select "Choose an option... Pending Applied Excluded (Questions) Excluded (Expired) Exc…" at bounding box center [369, 117] width 77 height 15
click at [331, 110] on select "Choose an option... Pending Applied Excluded (Questions) Excluded (Expired) Exc…" at bounding box center [369, 117] width 77 height 15
select select ""pending""
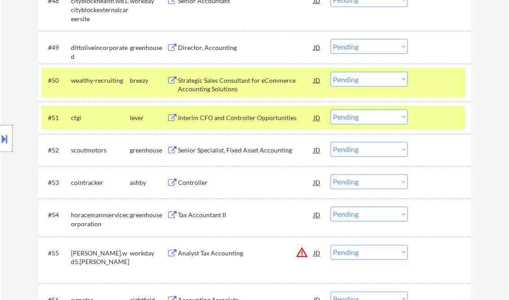
click at [227, 120] on div "Interim CFO and Controller Opportunities" at bounding box center [246, 118] width 136 height 9
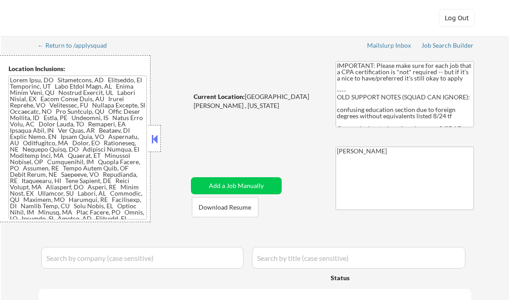
select select ""pending""
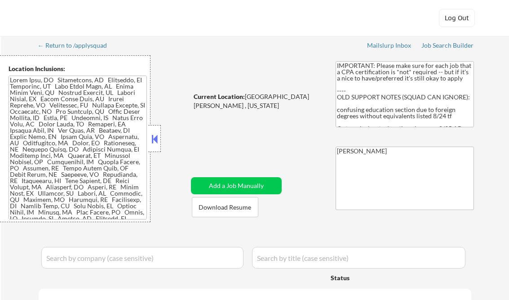
select select ""pending""
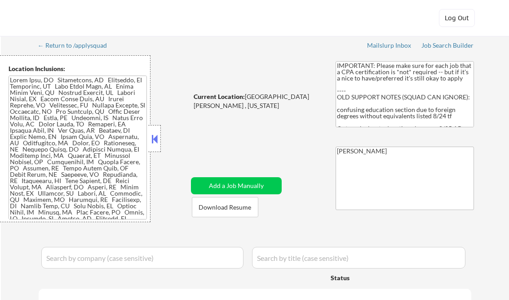
select select ""pending""
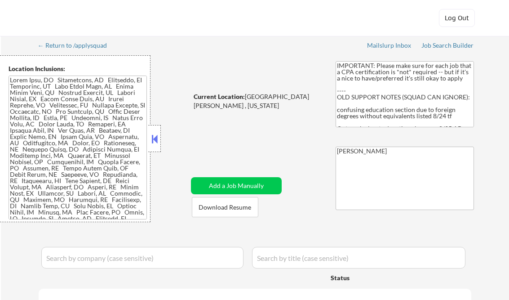
select select ""pending""
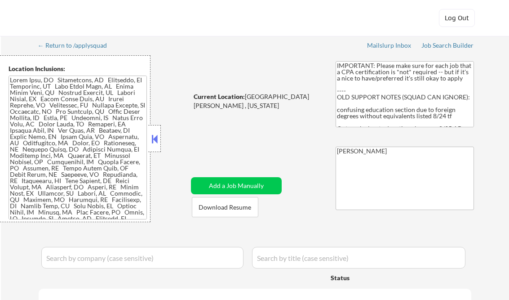
select select ""pending""
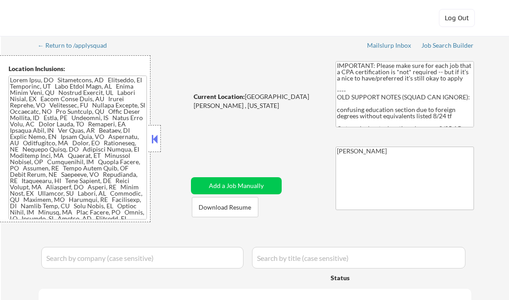
select select ""pending""
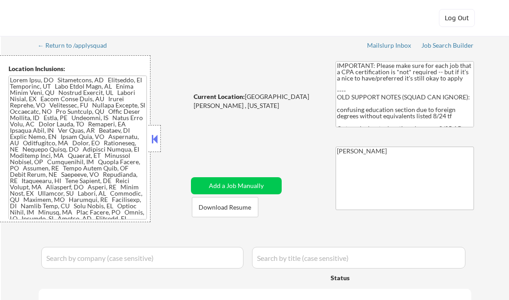
select select ""pending""
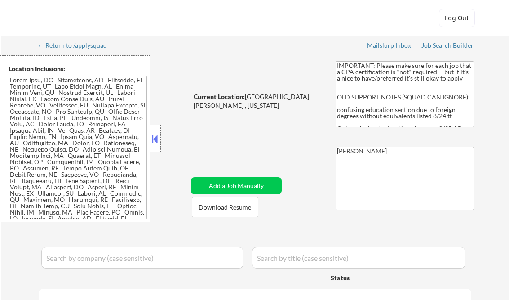
select select ""pending""
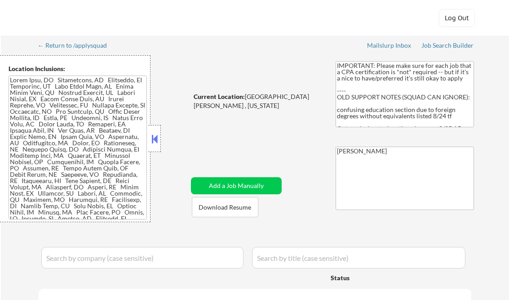
select select ""pending""
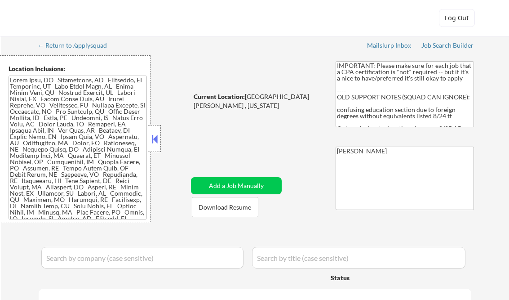
select select ""pending""
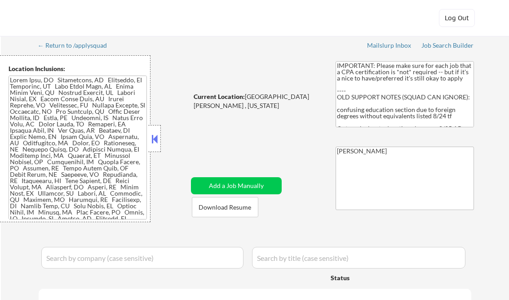
select select ""pending""
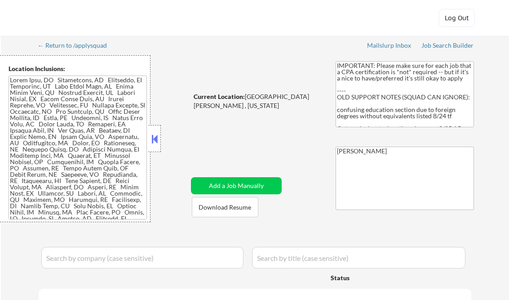
select select ""pending""
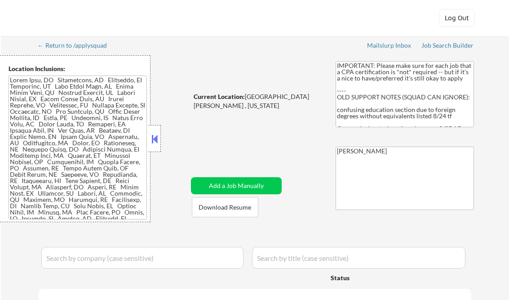
select select ""pending""
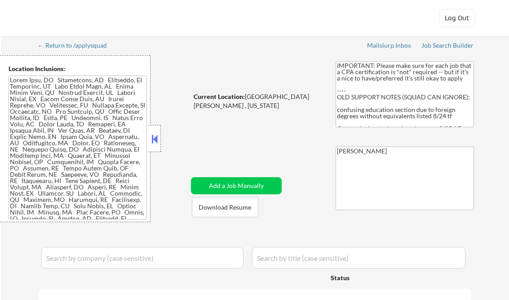
select select ""pending""
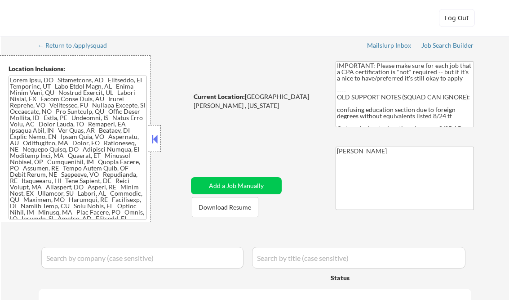
select select ""pending""
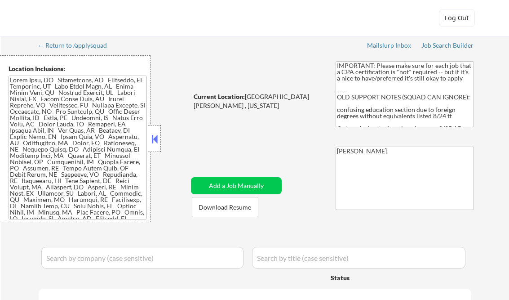
select select ""pending""
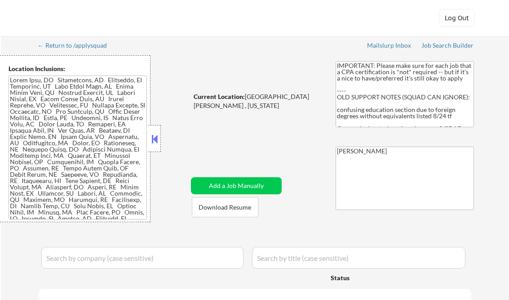
select select ""pending""
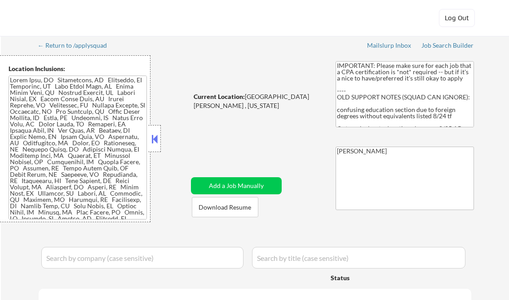
select select ""pending""
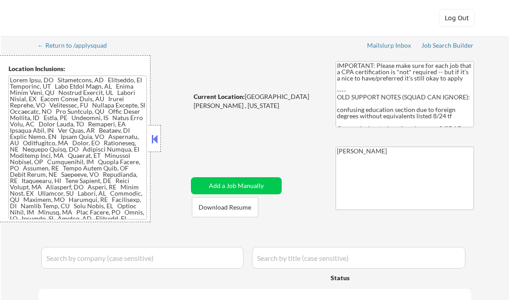
select select ""pending""
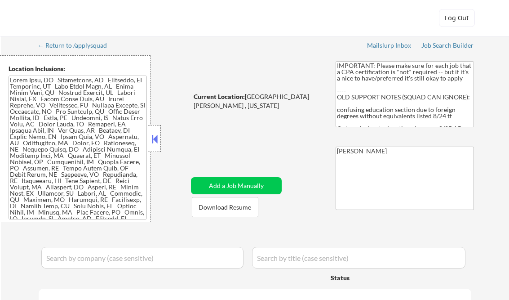
select select ""pending""
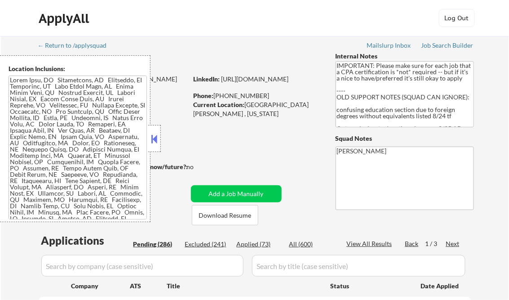
click at [257, 244] on div "Applied (73)" at bounding box center [259, 244] width 45 height 9
select select ""applied""
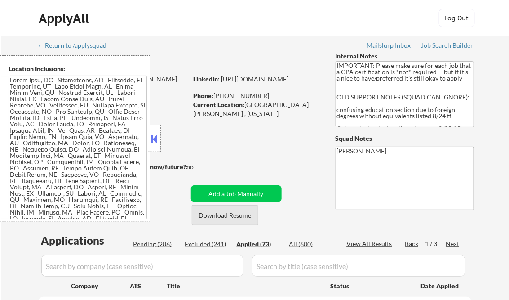
select select ""applied""
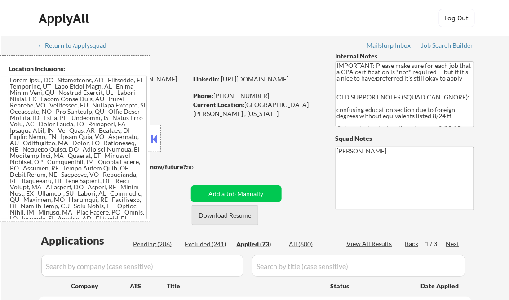
select select ""applied""
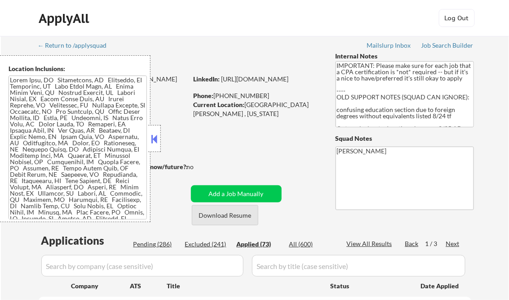
select select ""applied""
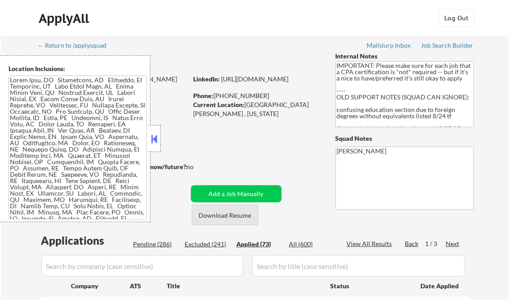
select select ""applied""
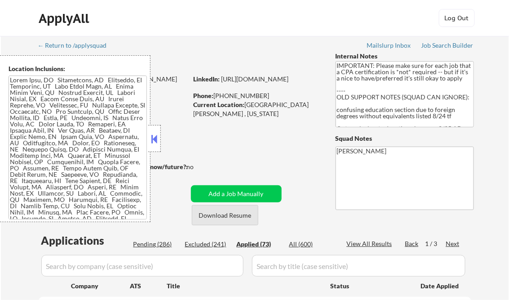
select select ""applied""
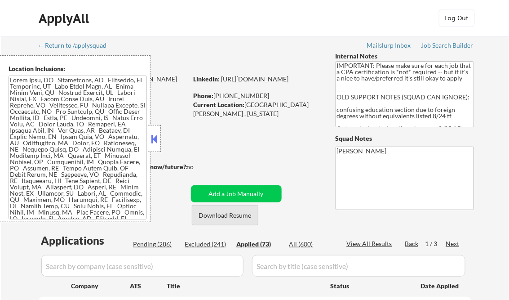
select select ""applied""
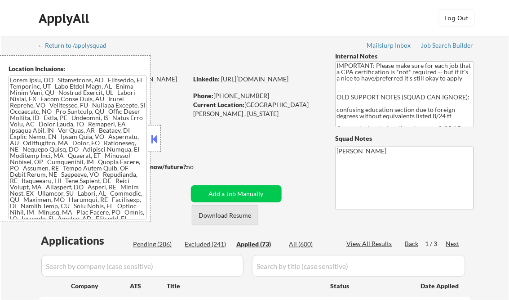
select select ""applied""
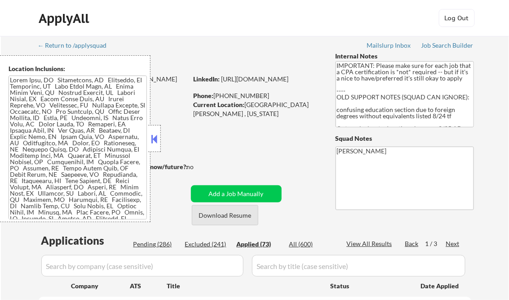
select select ""applied""
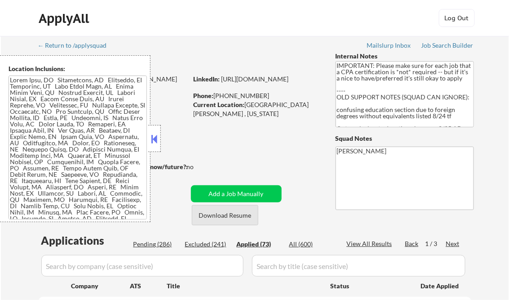
select select ""applied""
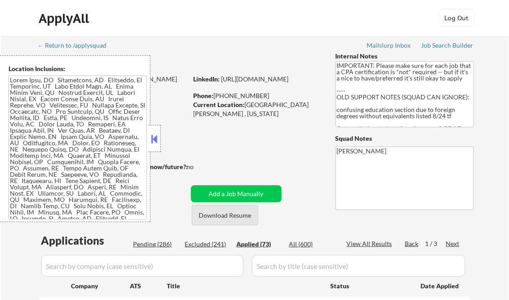
select select ""applied""
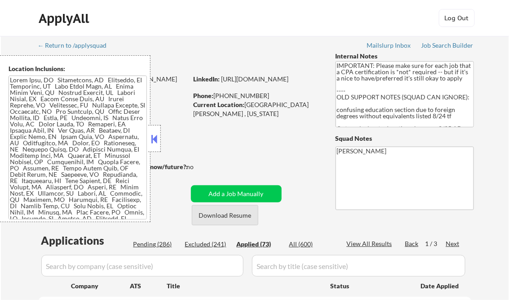
select select ""applied""
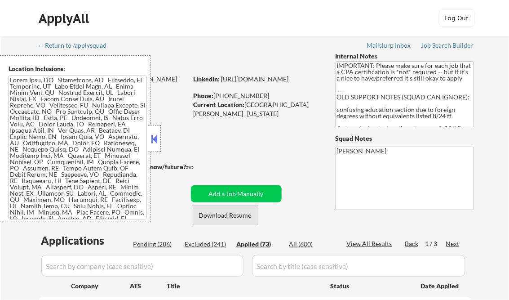
select select ""applied""
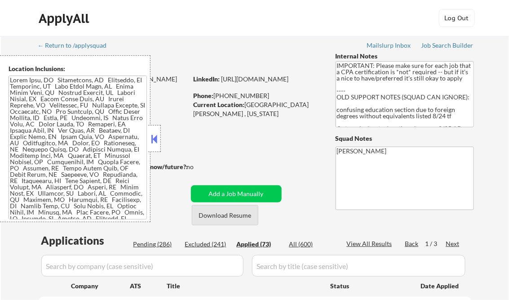
select select ""applied""
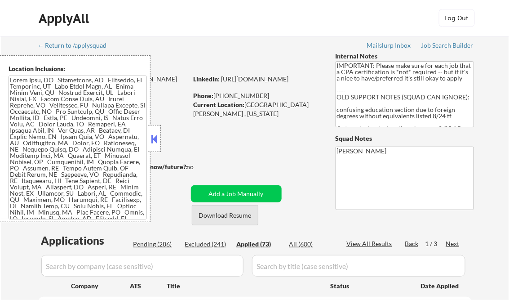
select select ""applied""
click at [156, 137] on button at bounding box center [155, 138] width 10 height 13
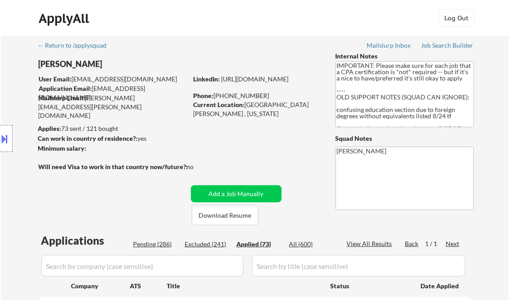
select select ""applied""
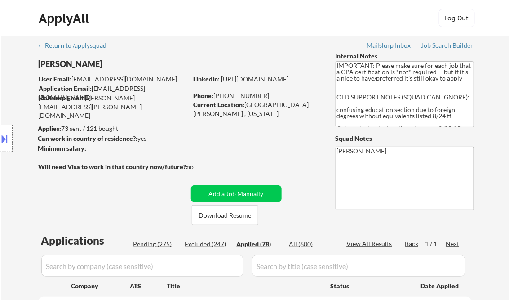
select select ""applied""
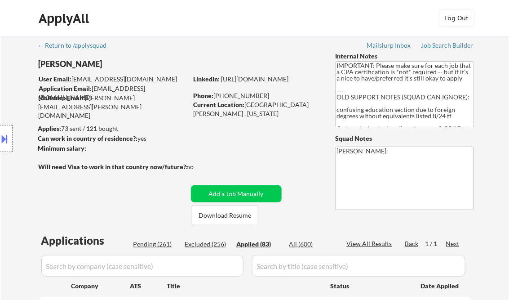
select select ""applied""
